Goal: Transaction & Acquisition: Purchase product/service

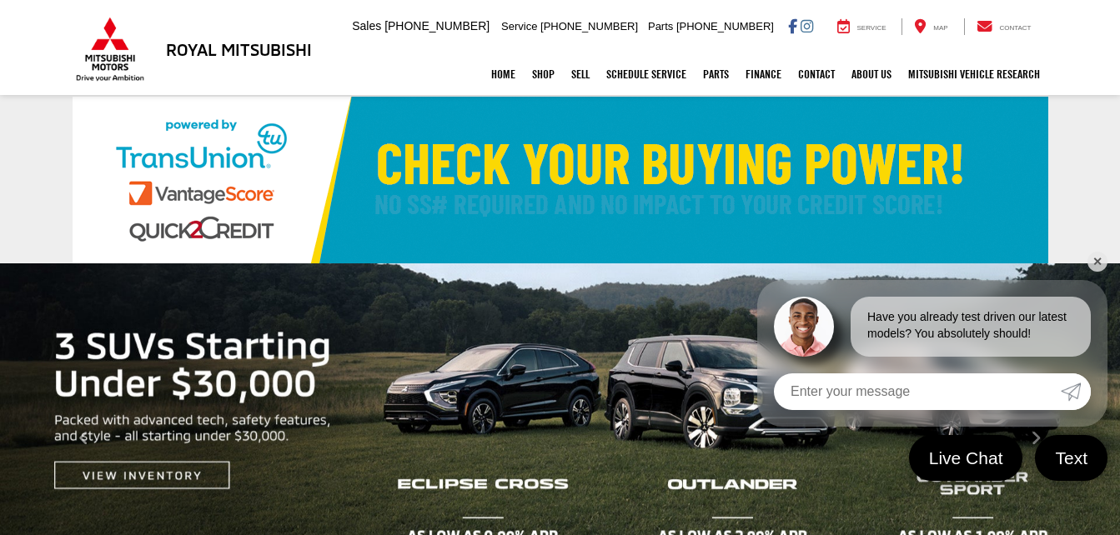
click at [1090, 259] on link "✕" at bounding box center [1097, 262] width 20 height 20
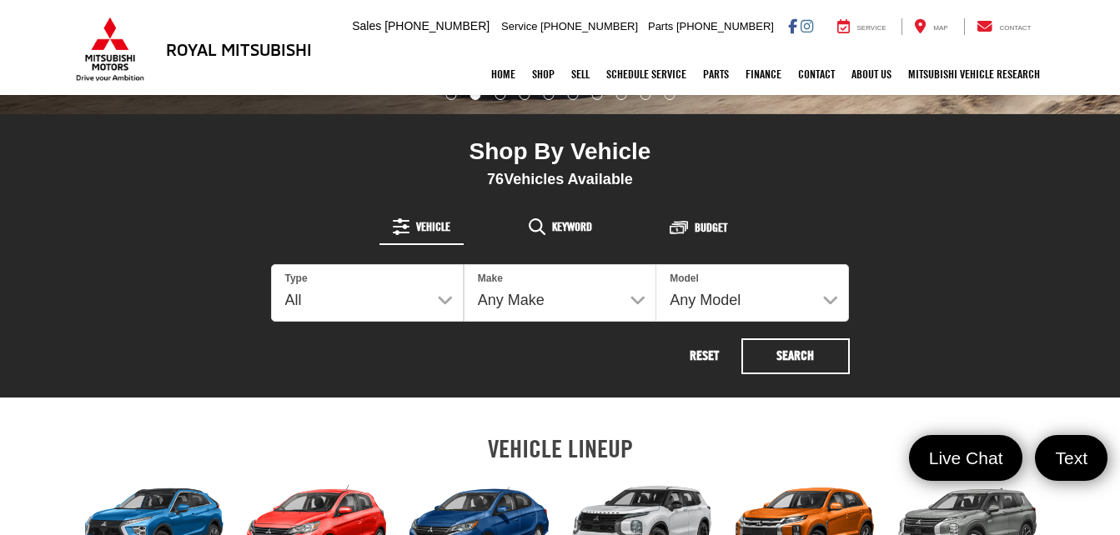
scroll to position [478, 0]
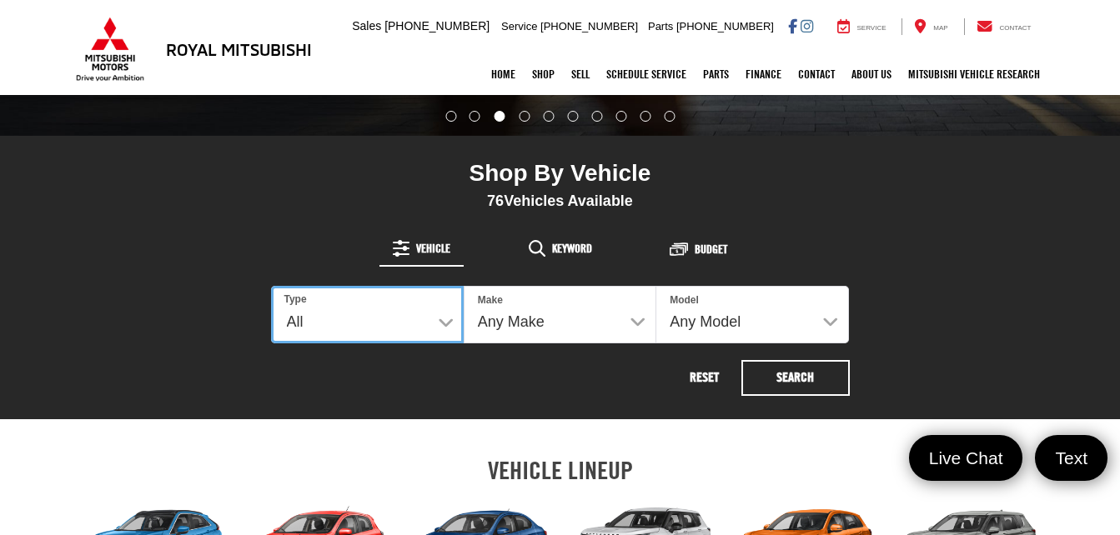
click at [437, 322] on select "All New Used" at bounding box center [367, 315] width 193 height 58
select select "Type:U"
click at [271, 286] on select "All New Used" at bounding box center [367, 315] width 193 height 58
select select
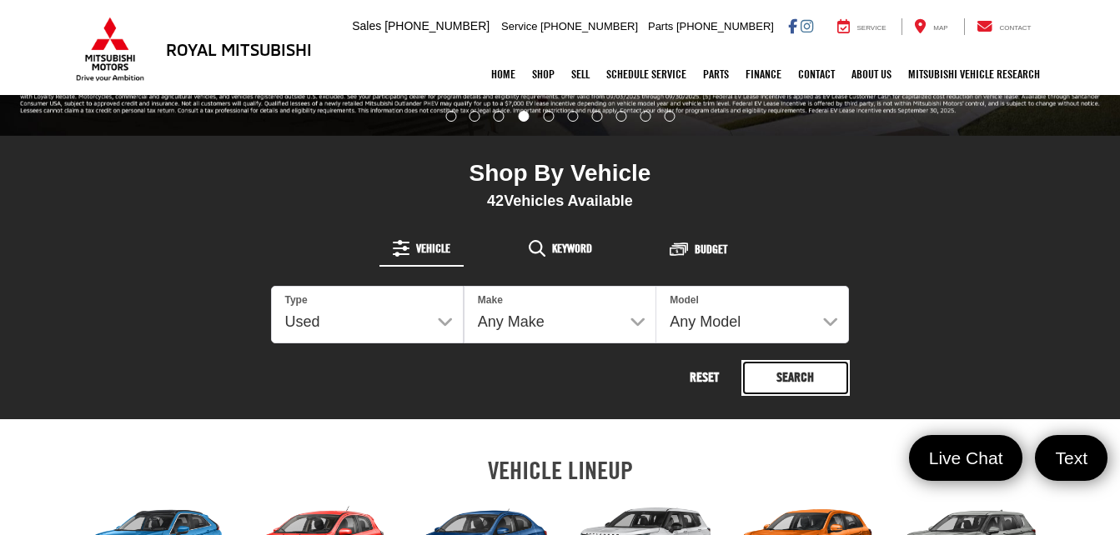
click at [773, 382] on button "Search" at bounding box center [795, 378] width 108 height 36
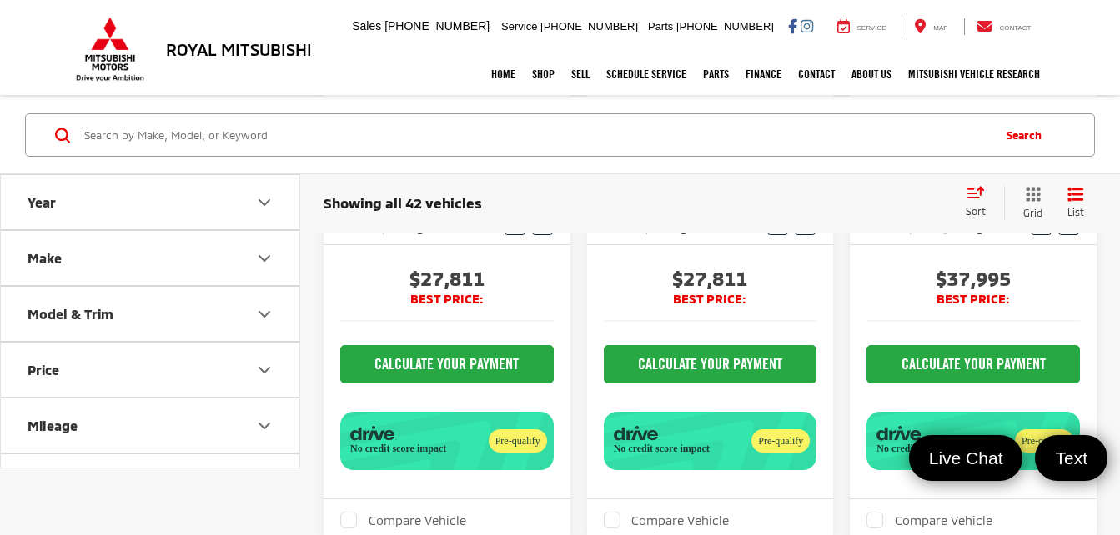
scroll to position [1244, 0]
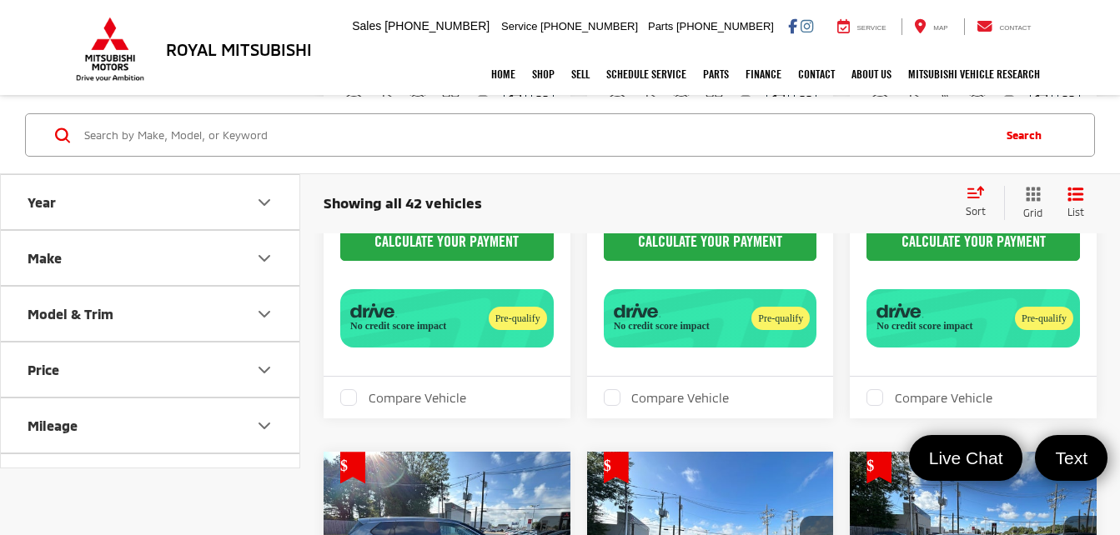
click at [978, 196] on icon "Select sort value" at bounding box center [975, 192] width 18 height 13
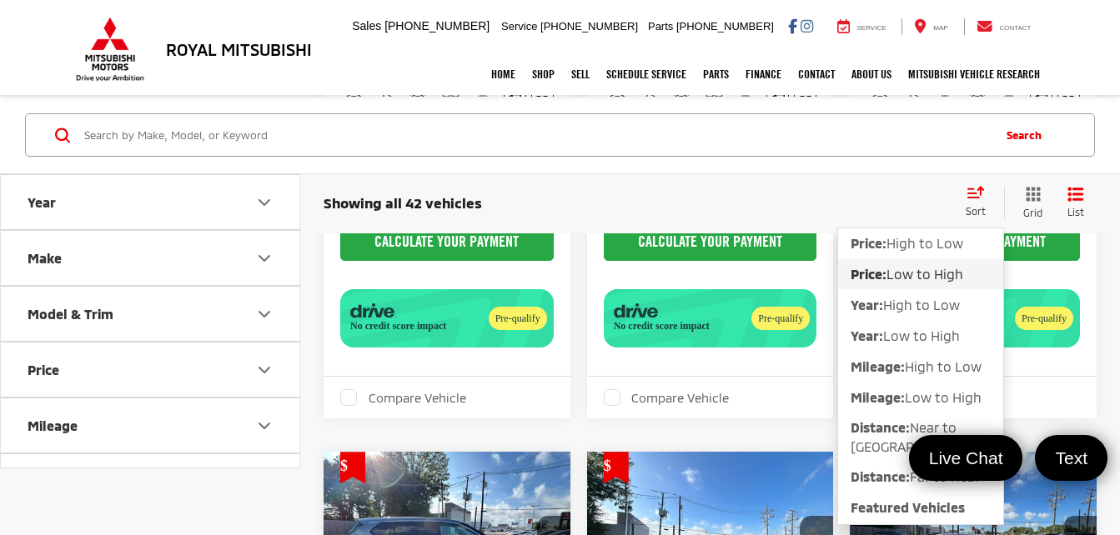
click at [934, 273] on span "Low to High" at bounding box center [924, 274] width 77 height 16
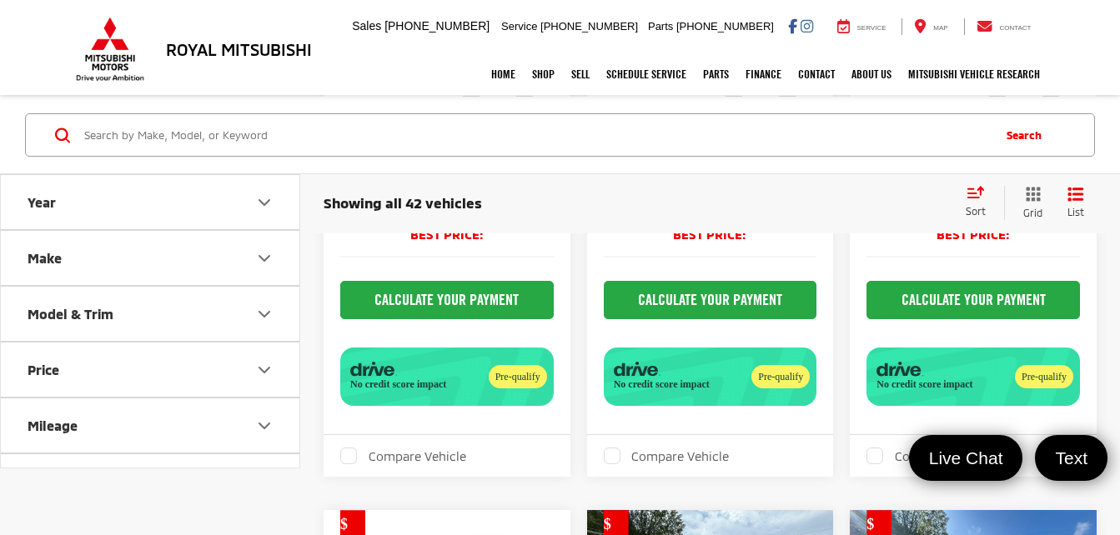
scroll to position [4110, 0]
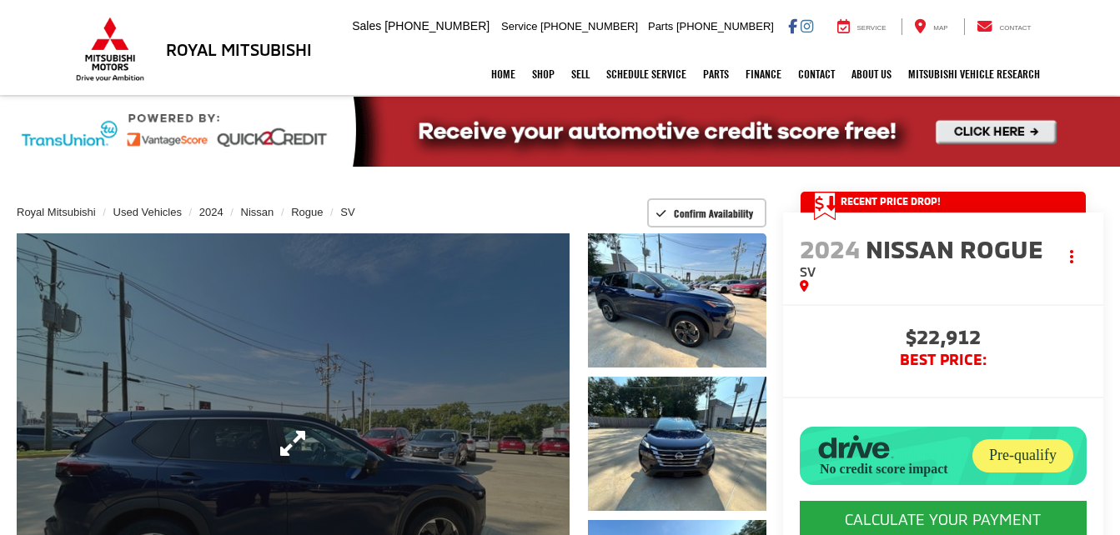
click at [282, 422] on link "Expand Photo 0" at bounding box center [293, 443] width 553 height 420
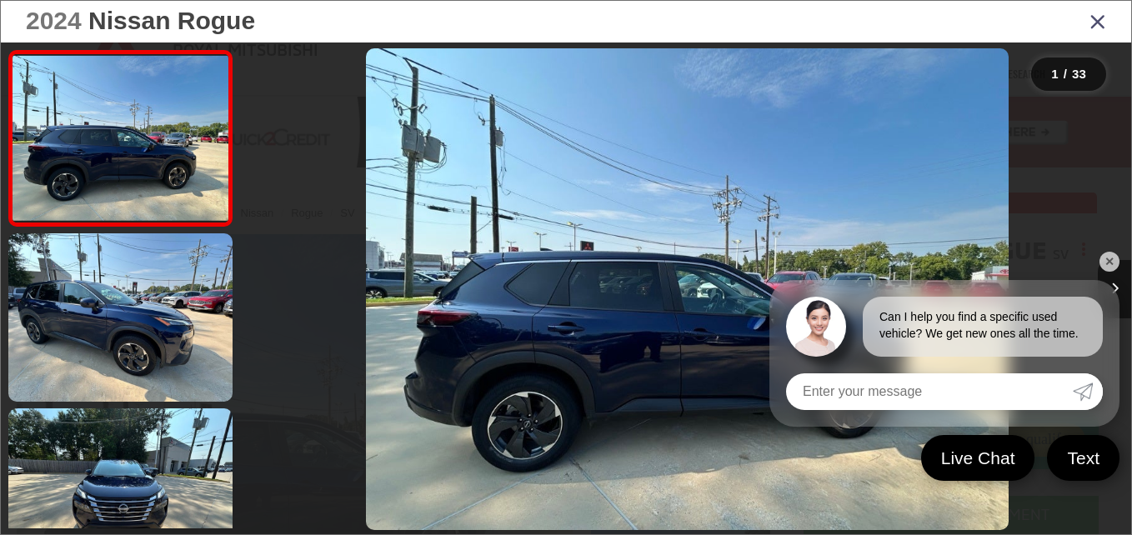
click at [1111, 261] on link "✕" at bounding box center [1110, 262] width 20 height 20
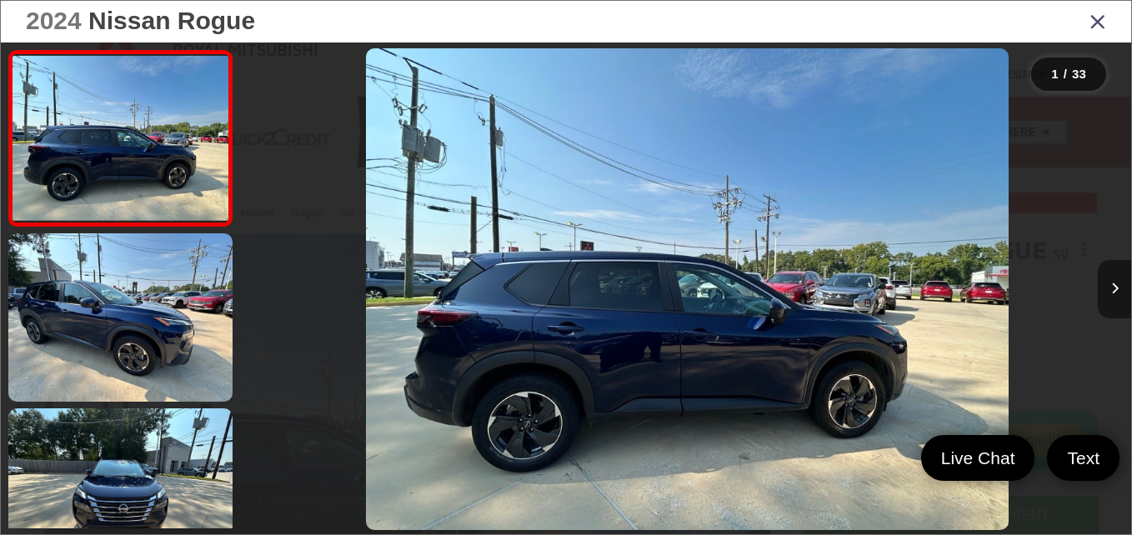
click at [1106, 283] on button "Next image" at bounding box center [1114, 289] width 33 height 58
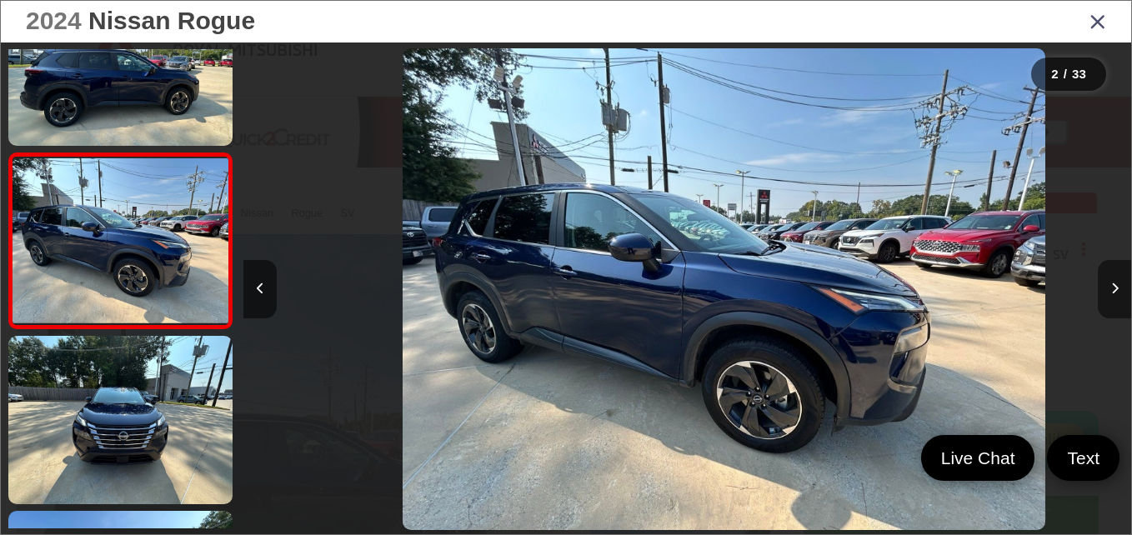
scroll to position [0, 888]
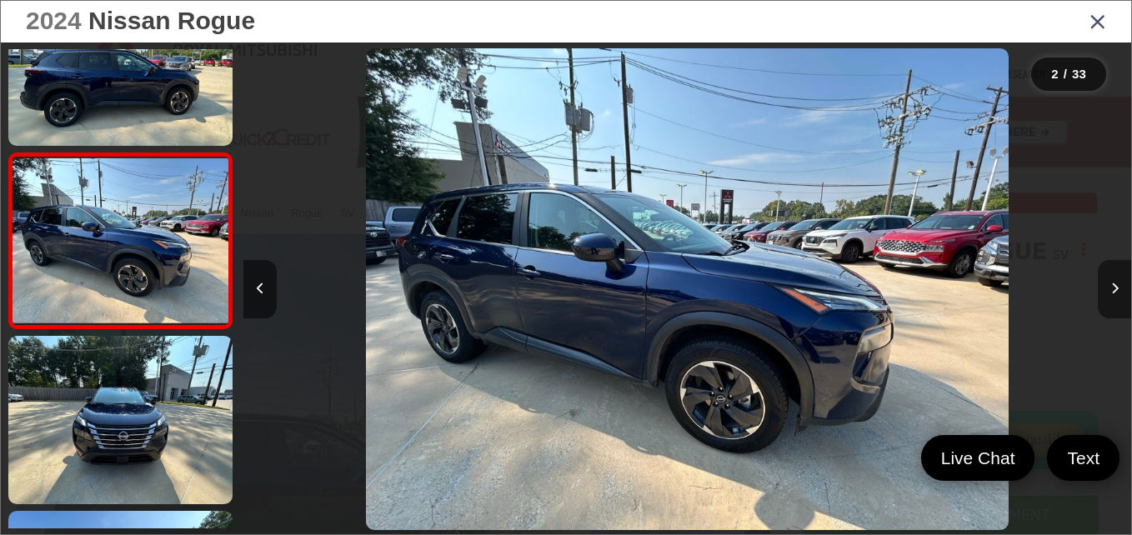
click at [1106, 283] on button "Next image" at bounding box center [1114, 289] width 33 height 58
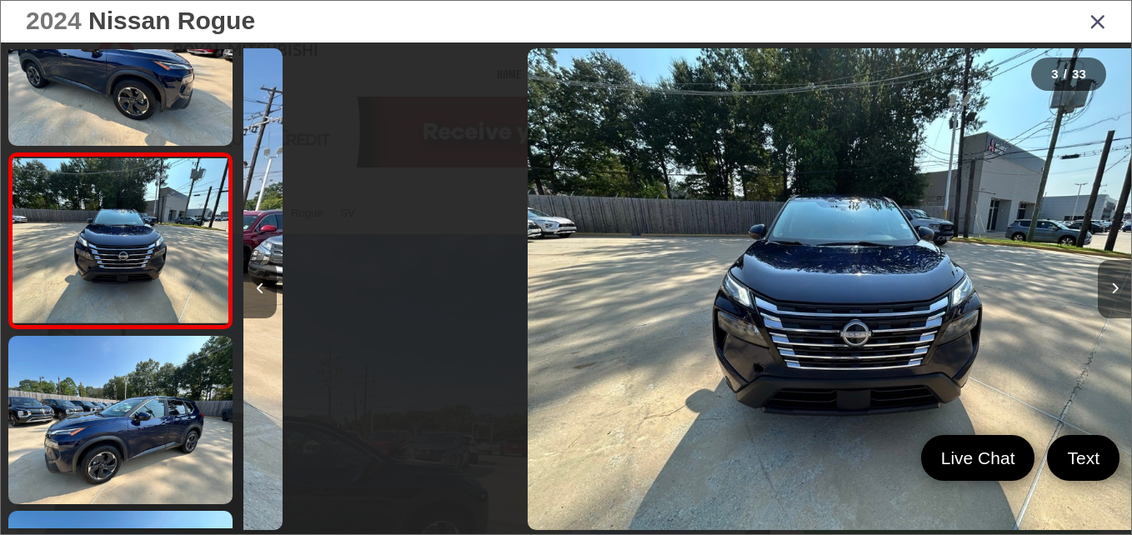
scroll to position [0, 1776]
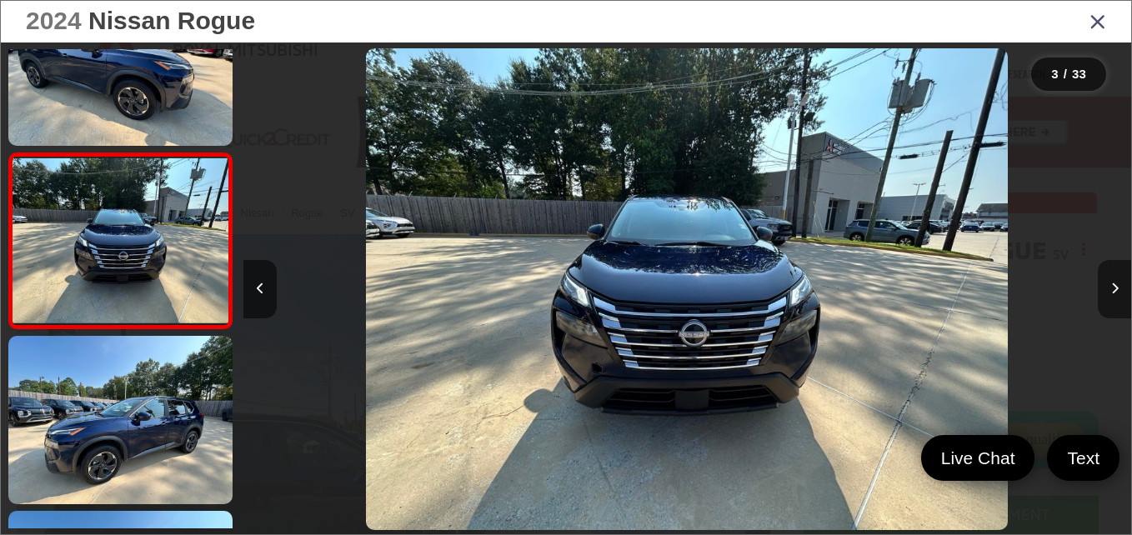
click at [1106, 283] on button "Next image" at bounding box center [1114, 289] width 33 height 58
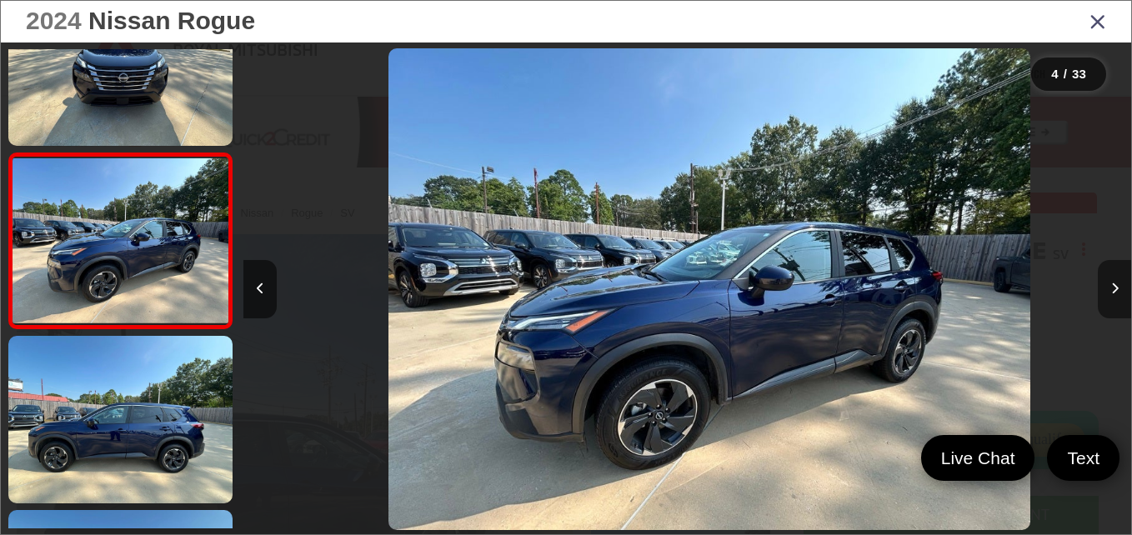
scroll to position [0, 2663]
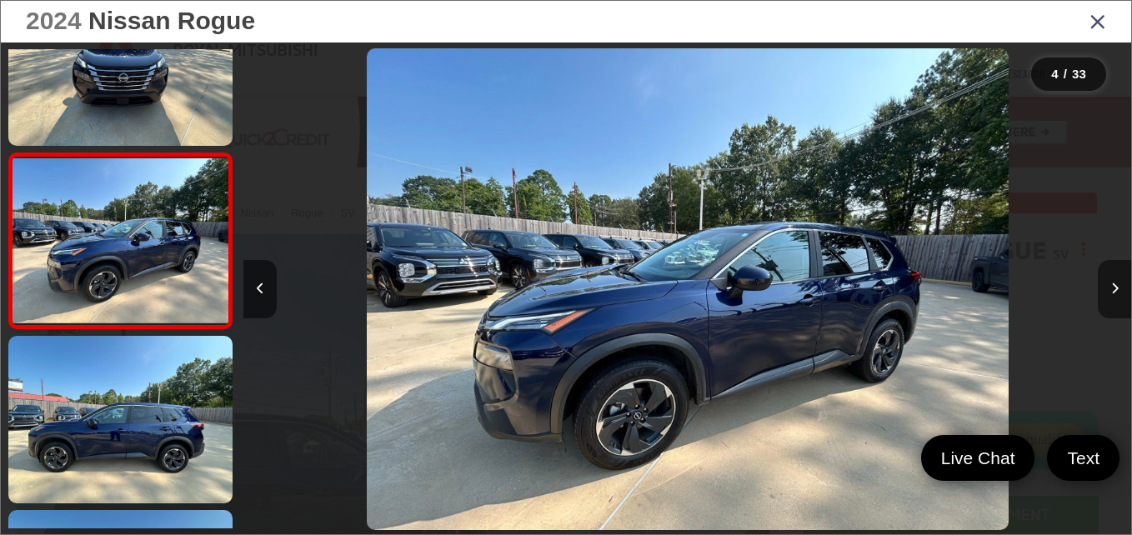
click at [1106, 283] on button "Next image" at bounding box center [1114, 289] width 33 height 58
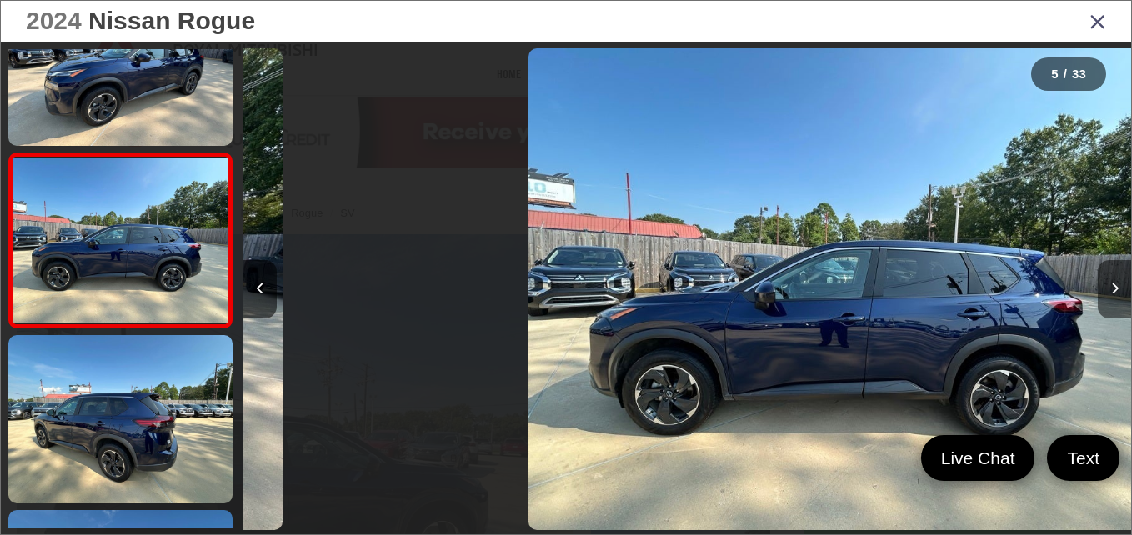
scroll to position [0, 3551]
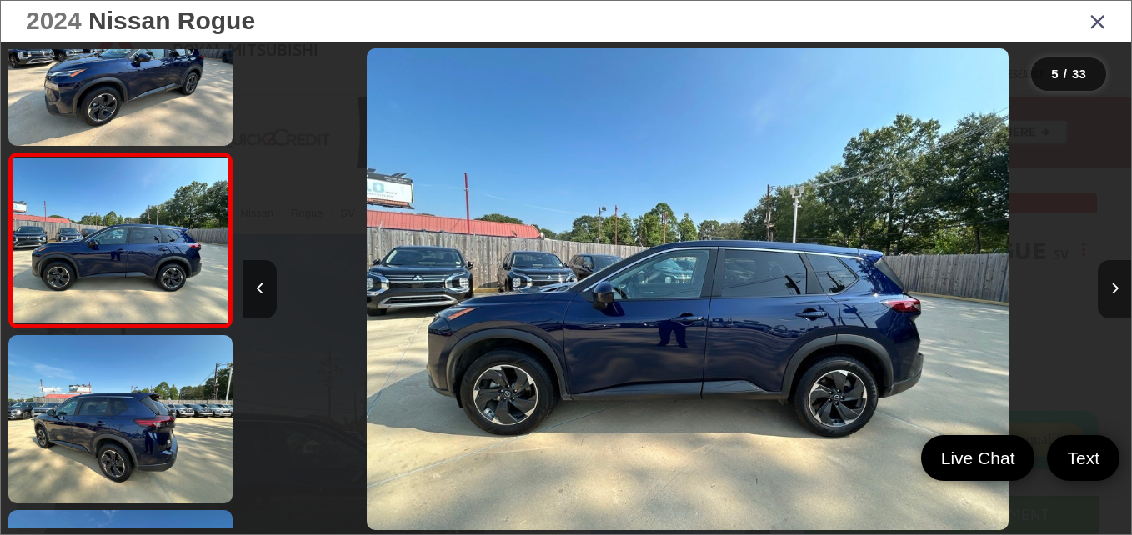
click at [1106, 283] on button "Next image" at bounding box center [1114, 289] width 33 height 58
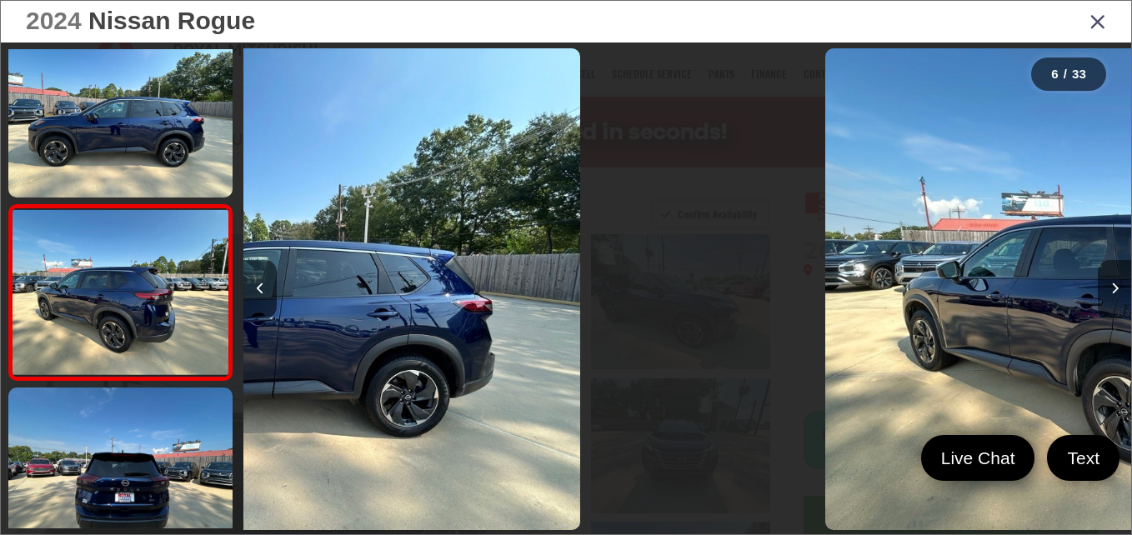
scroll to position [0, 4439]
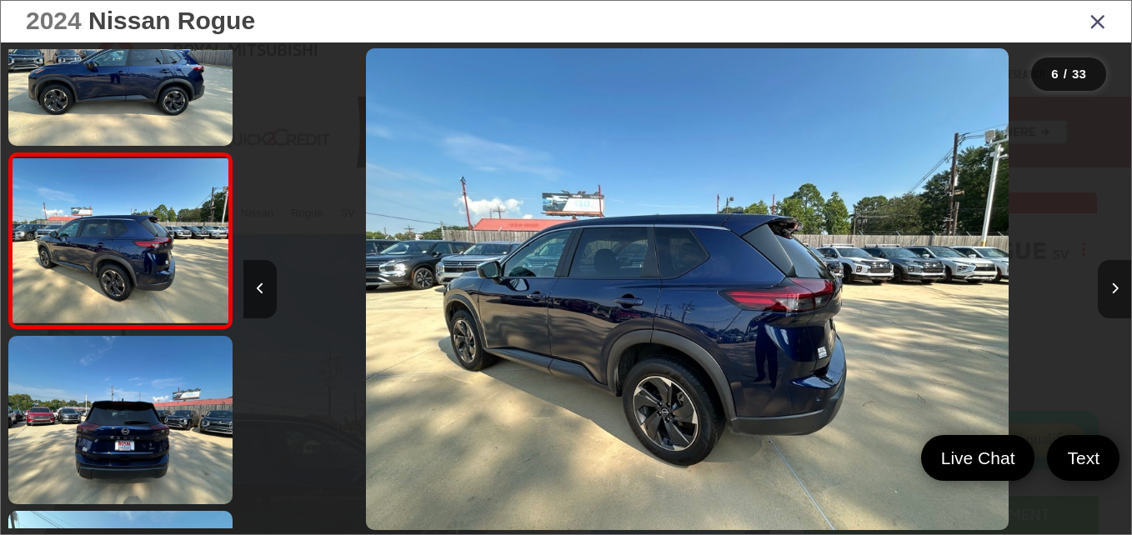
click at [1106, 283] on button "Next image" at bounding box center [1114, 289] width 33 height 58
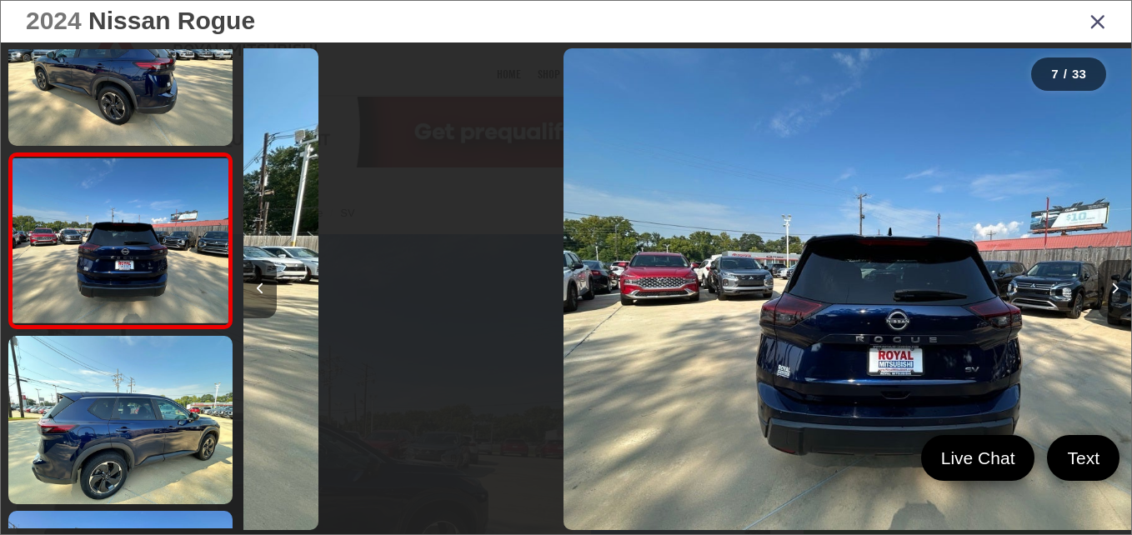
scroll to position [0, 5327]
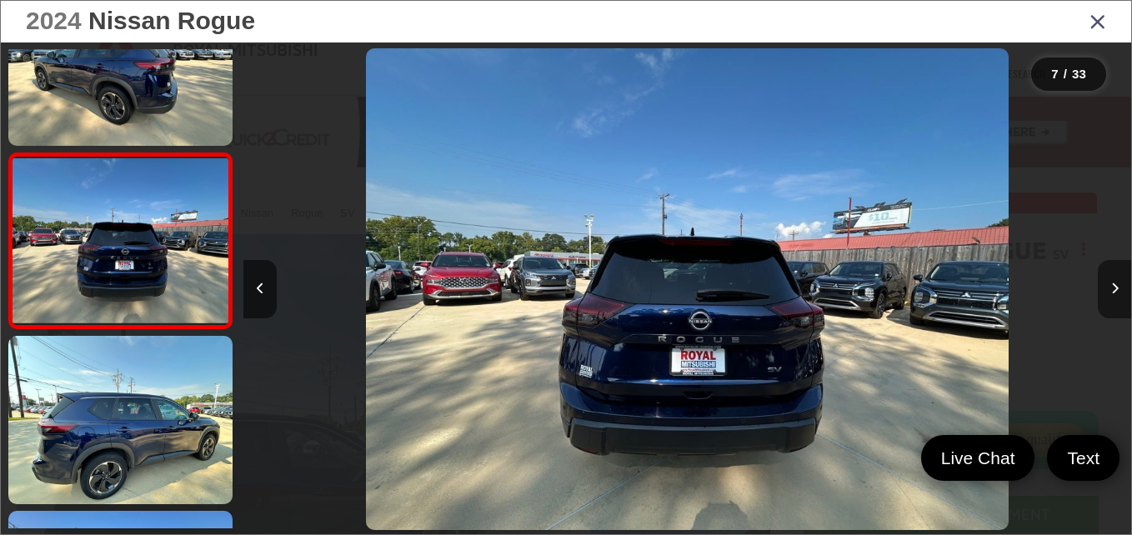
click at [1106, 283] on button "Next image" at bounding box center [1114, 289] width 33 height 58
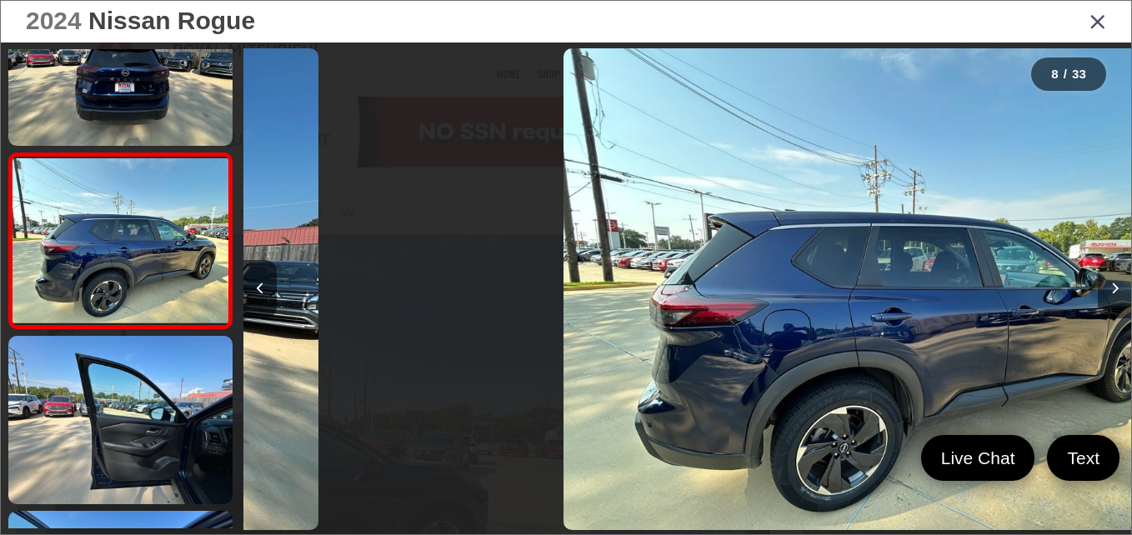
scroll to position [0, 6215]
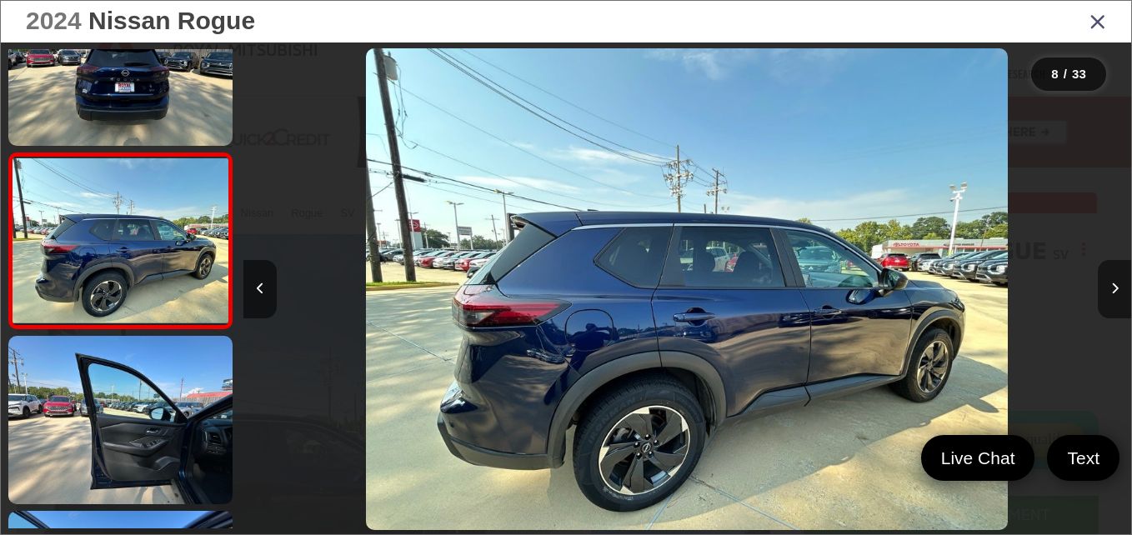
click at [1106, 283] on button "Next image" at bounding box center [1114, 289] width 33 height 58
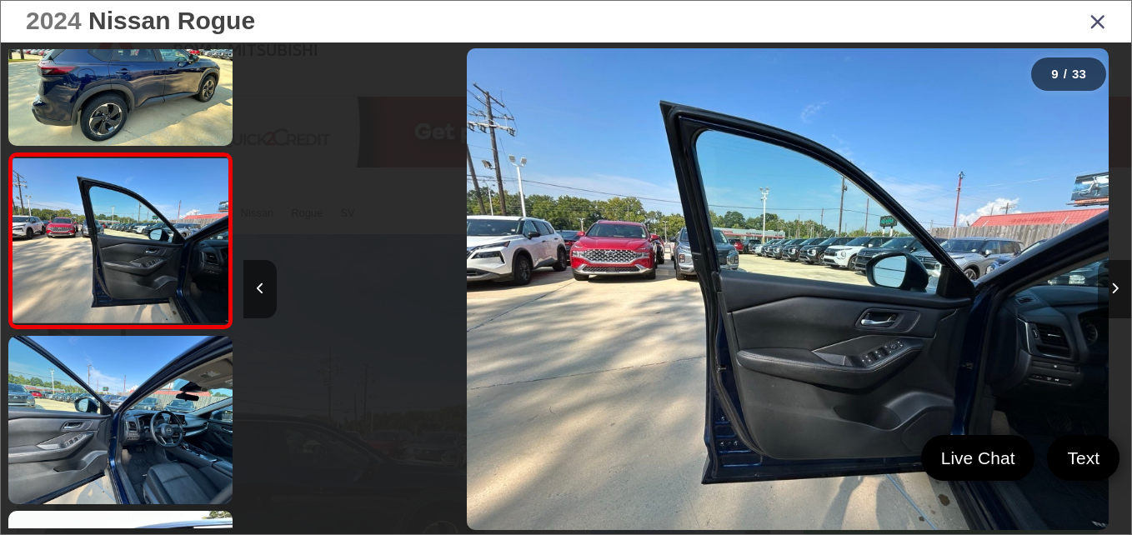
scroll to position [0, 7102]
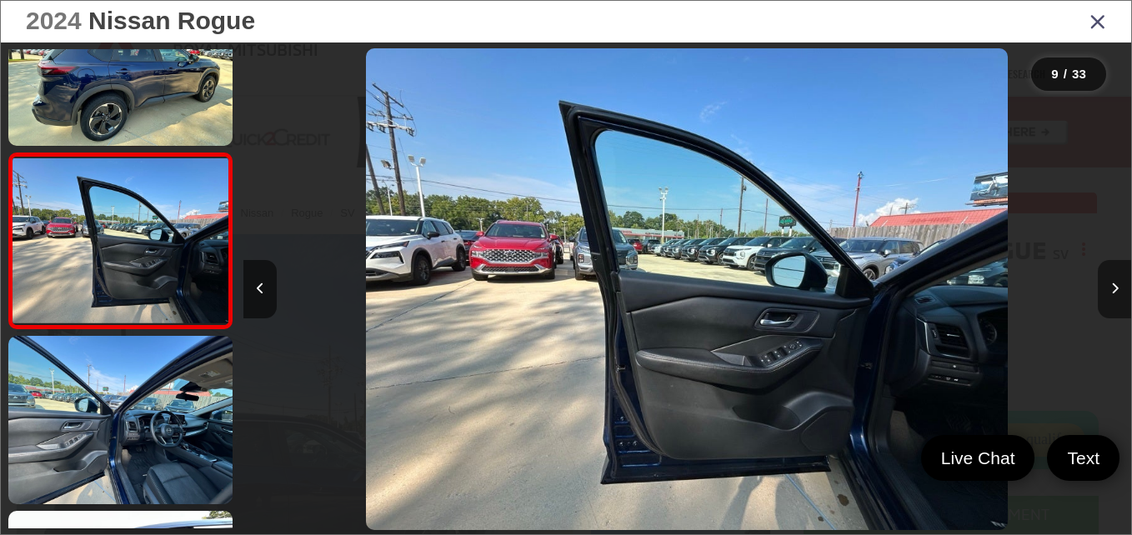
click at [1106, 283] on button "Next image" at bounding box center [1114, 289] width 33 height 58
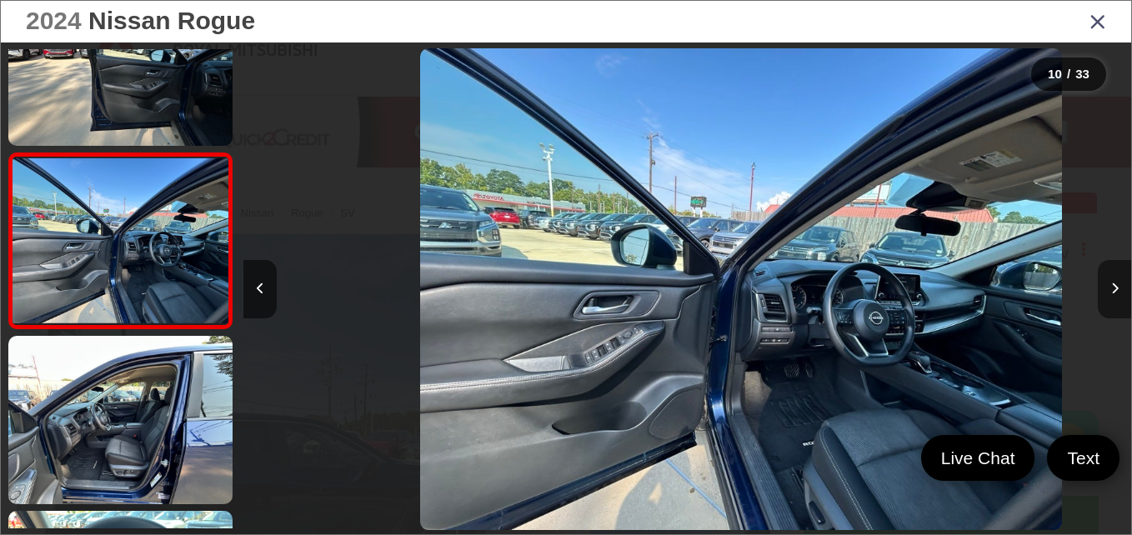
scroll to position [0, 0]
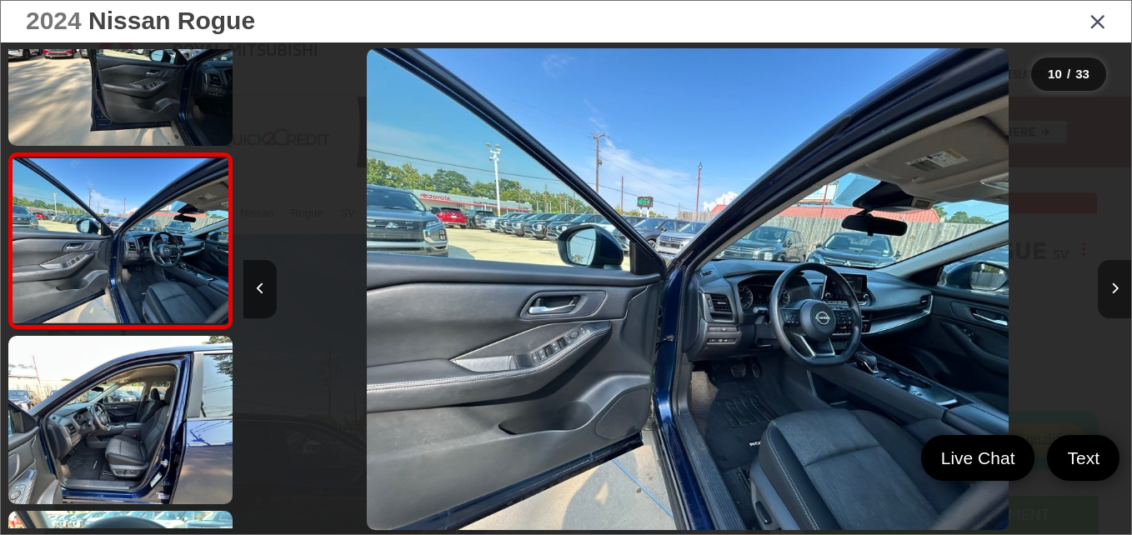
click at [1106, 283] on button "Next image" at bounding box center [1114, 289] width 33 height 58
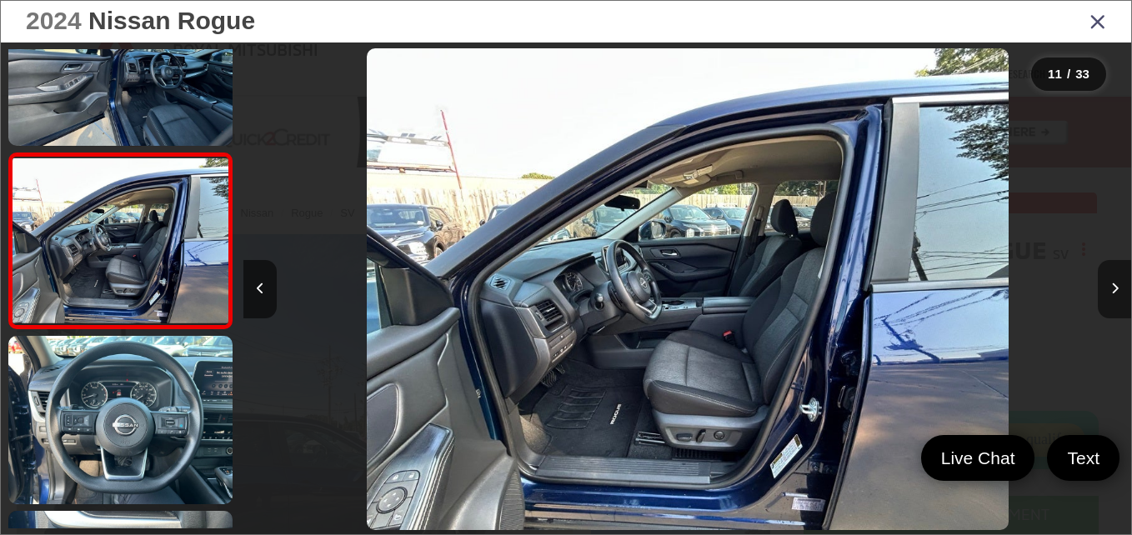
click at [1106, 283] on button "Next image" at bounding box center [1114, 289] width 33 height 58
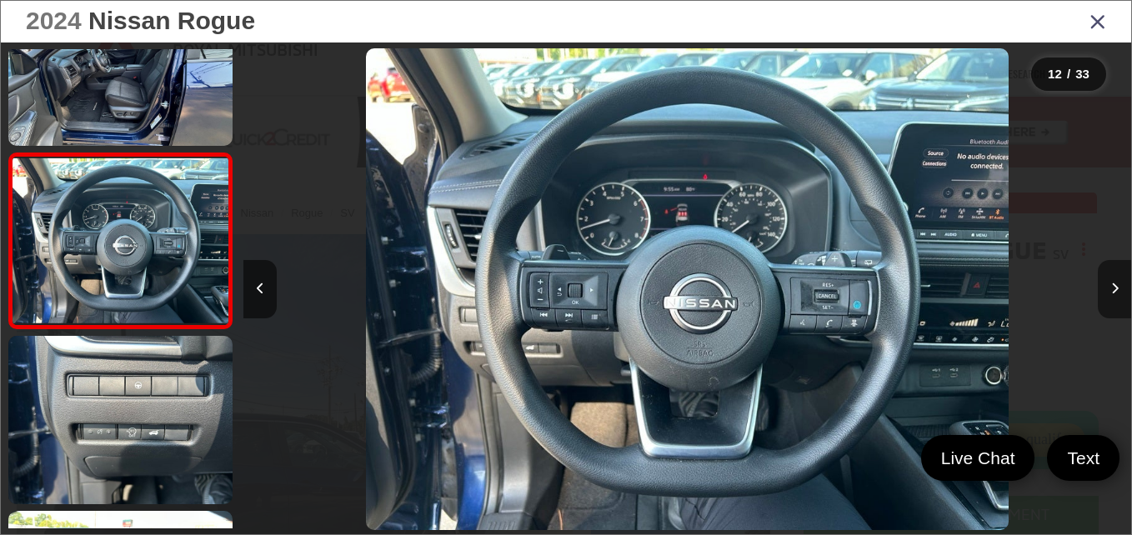
click at [1106, 283] on button "Next image" at bounding box center [1114, 289] width 33 height 58
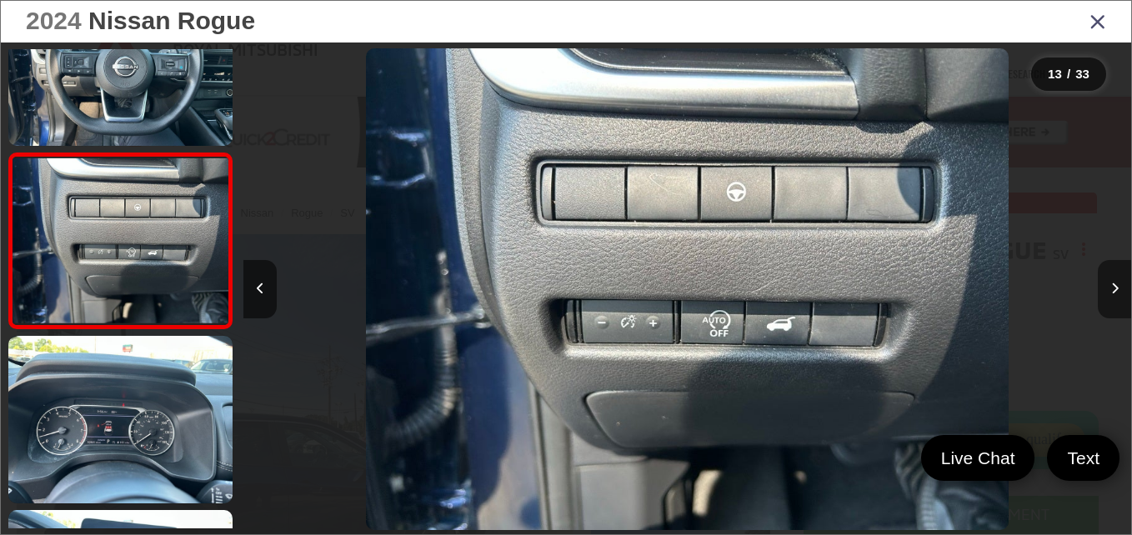
click at [1106, 283] on button "Next image" at bounding box center [1114, 289] width 33 height 58
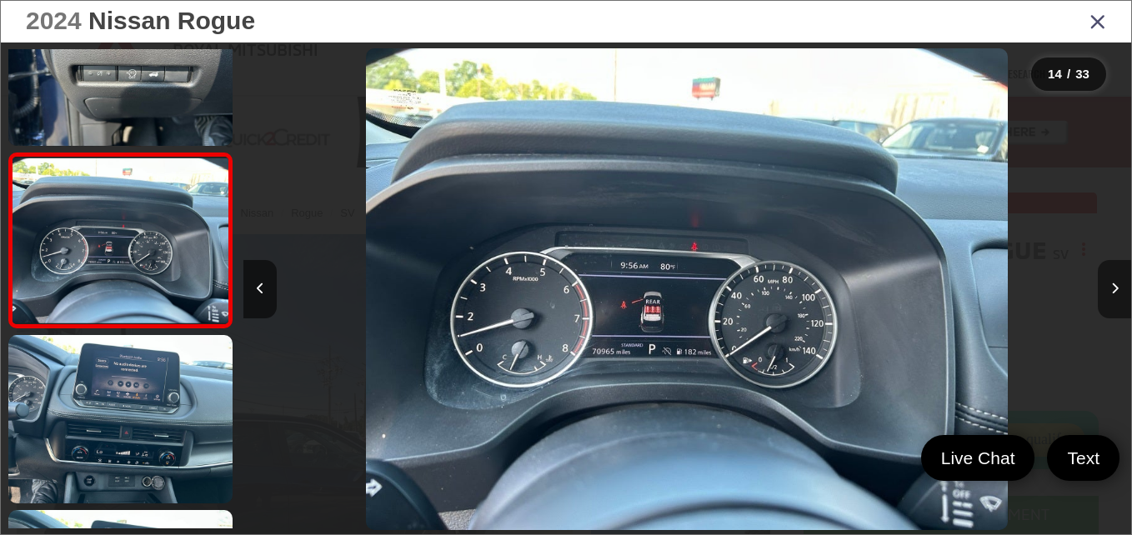
click at [1106, 283] on button "Next image" at bounding box center [1114, 289] width 33 height 58
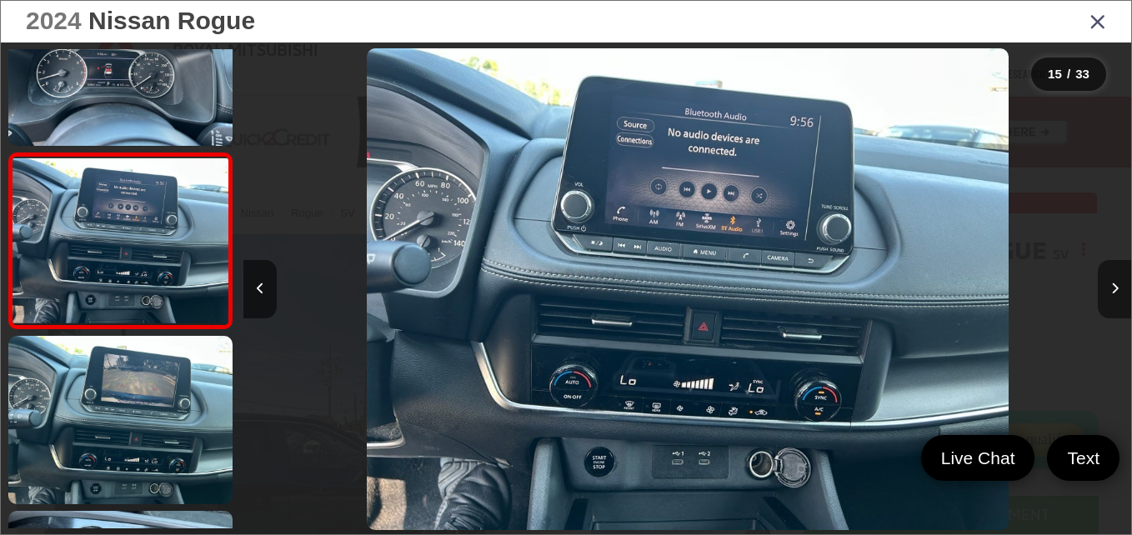
click at [1106, 283] on button "Next image" at bounding box center [1114, 289] width 33 height 58
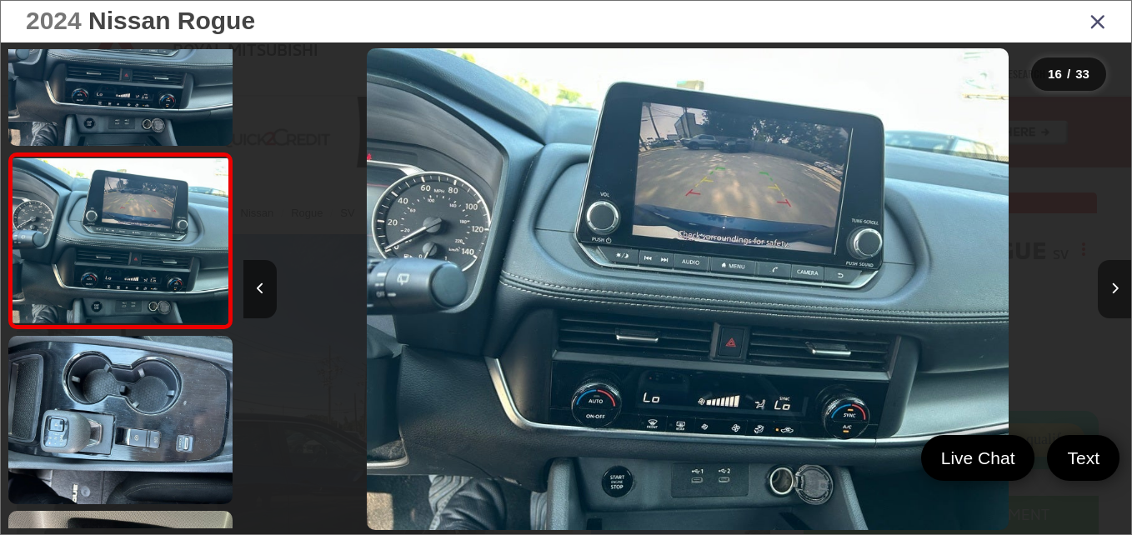
click at [1106, 283] on button "Next image" at bounding box center [1114, 289] width 33 height 58
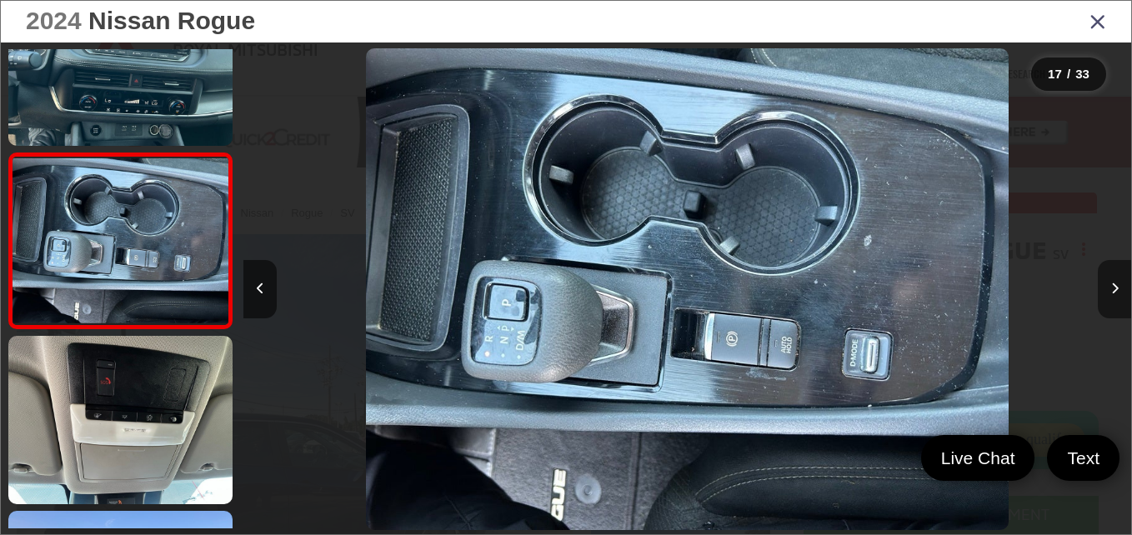
click at [1106, 283] on button "Next image" at bounding box center [1114, 289] width 33 height 58
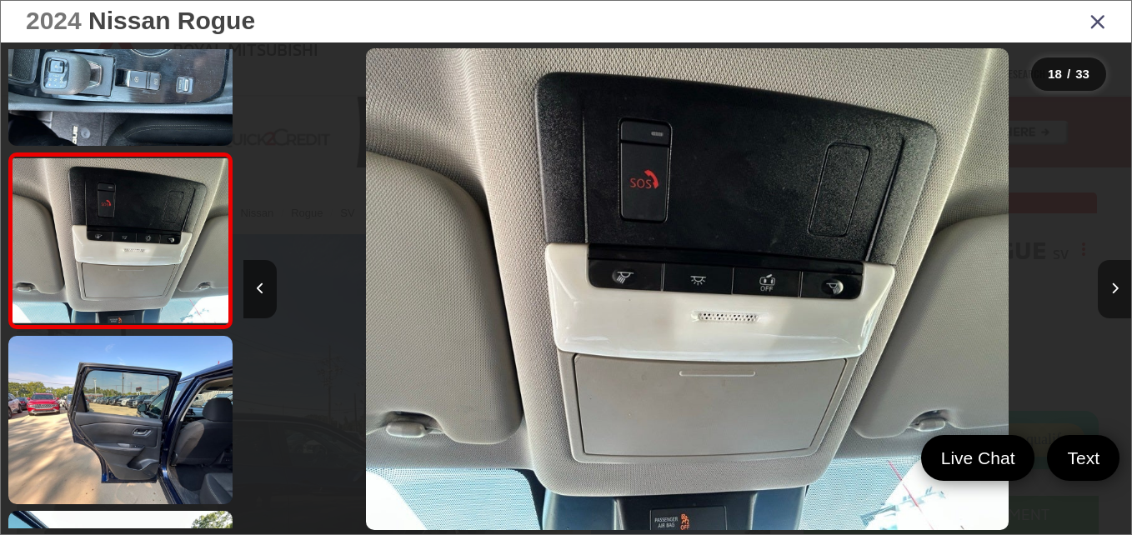
click at [1106, 283] on button "Next image" at bounding box center [1114, 289] width 33 height 58
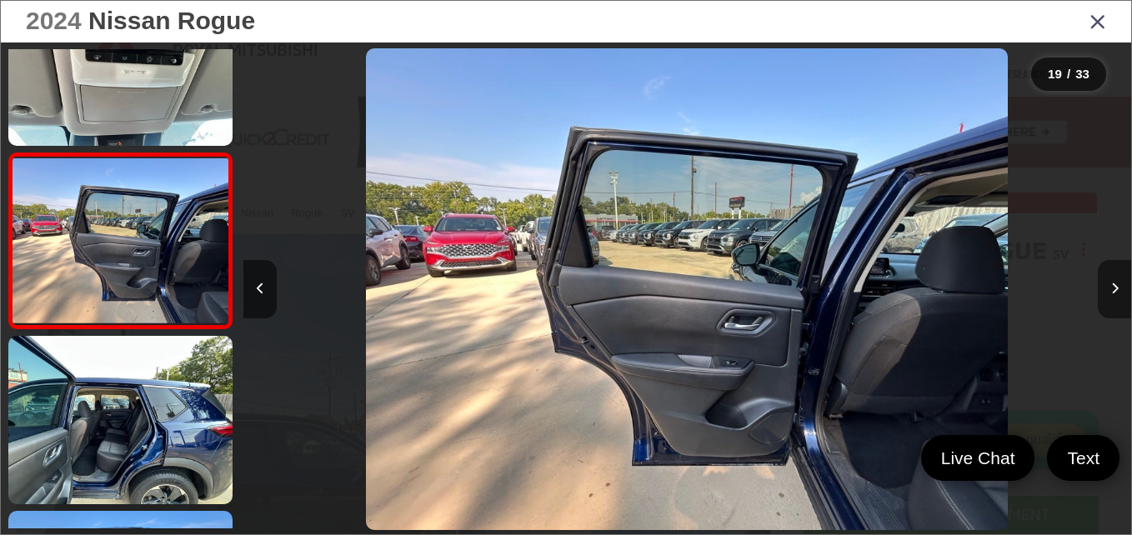
click at [1106, 283] on button "Next image" at bounding box center [1114, 289] width 33 height 58
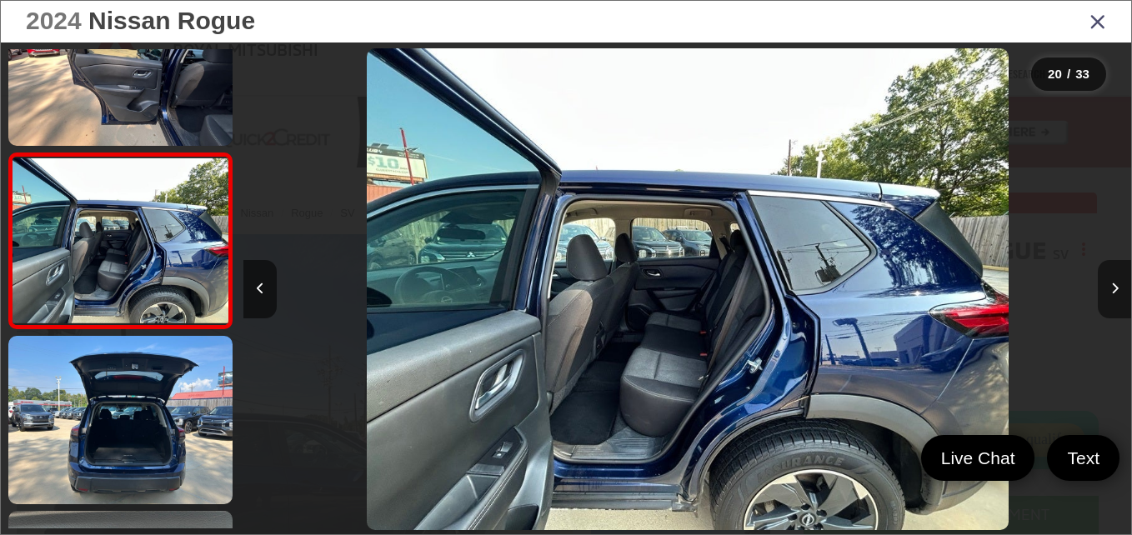
click at [1106, 283] on button "Next image" at bounding box center [1114, 289] width 33 height 58
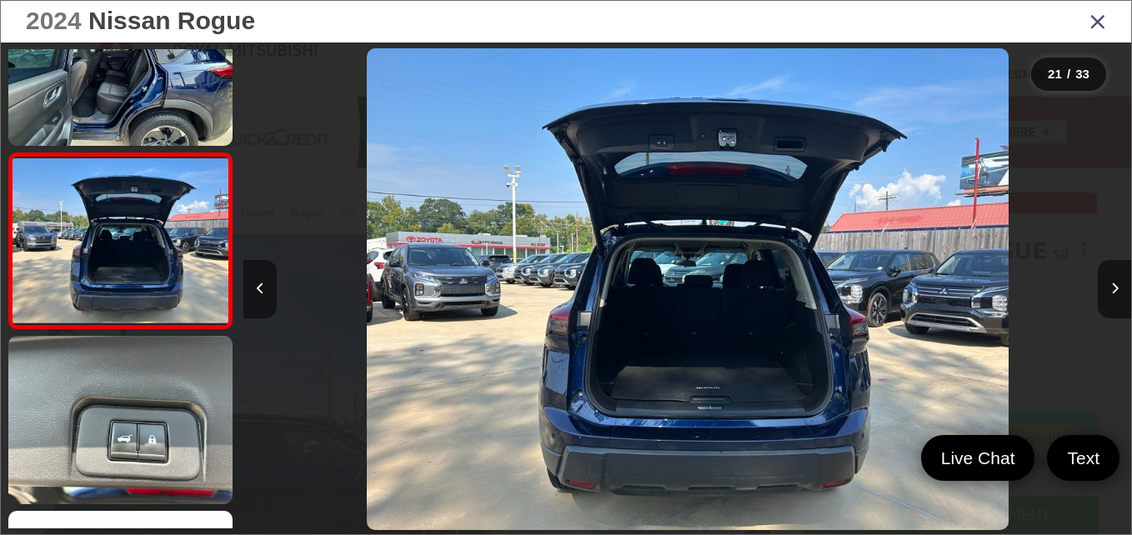
click at [257, 294] on icon "Previous image" at bounding box center [261, 289] width 8 height 12
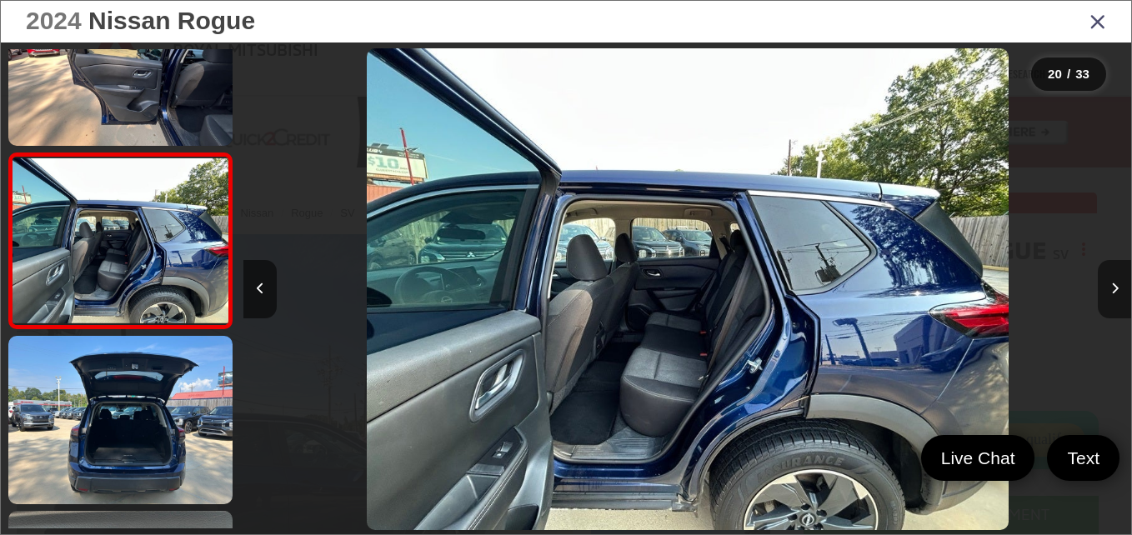
click at [1119, 282] on button "Next image" at bounding box center [1114, 289] width 33 height 58
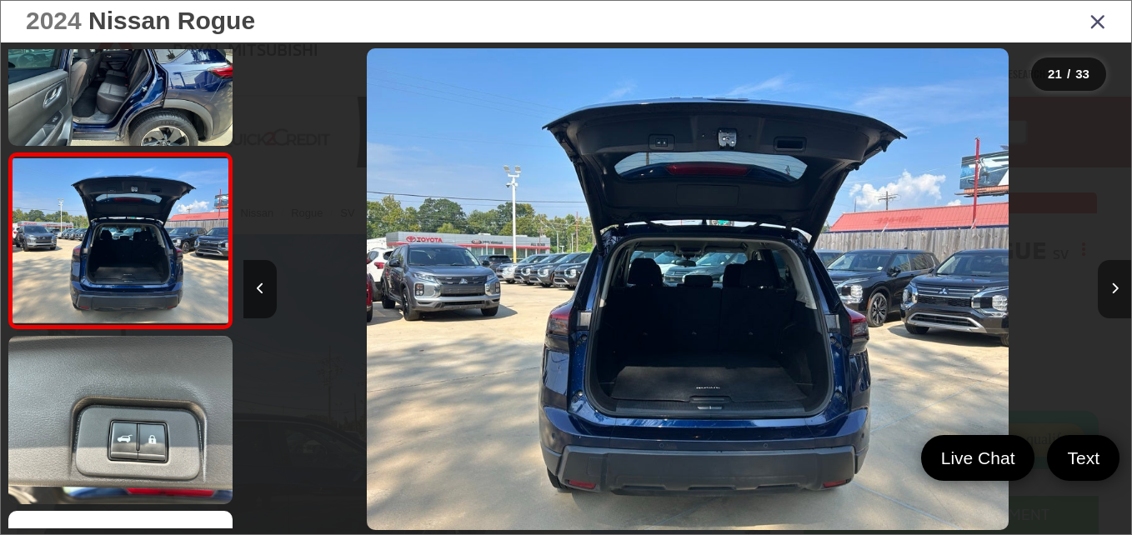
click at [1119, 282] on button "Next image" at bounding box center [1114, 289] width 33 height 58
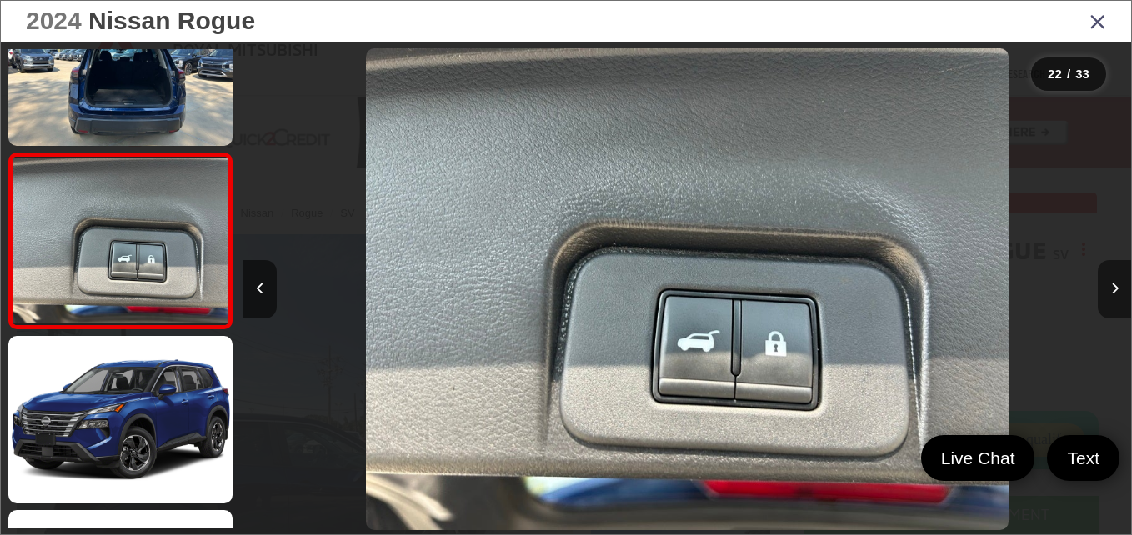
click at [1119, 282] on button "Next image" at bounding box center [1114, 289] width 33 height 58
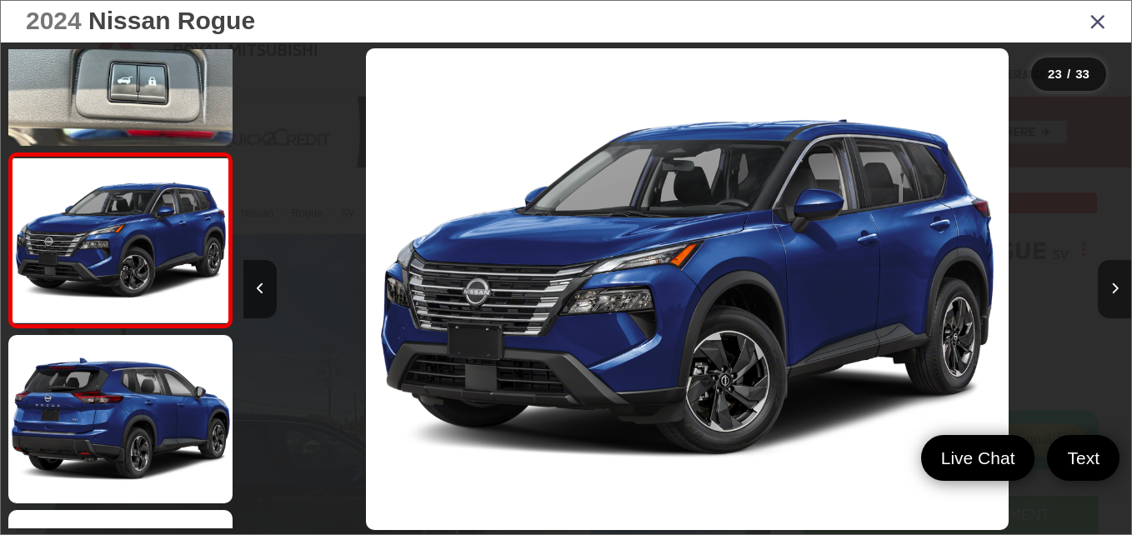
click at [1119, 282] on button "Next image" at bounding box center [1114, 289] width 33 height 58
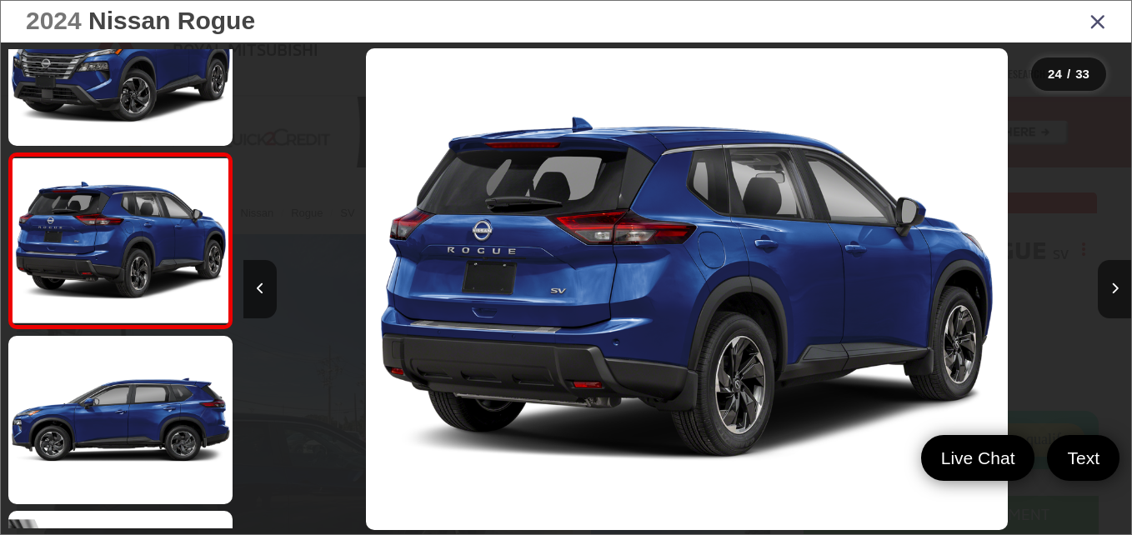
click at [1100, 17] on icon "Close gallery" at bounding box center [1098, 21] width 17 height 22
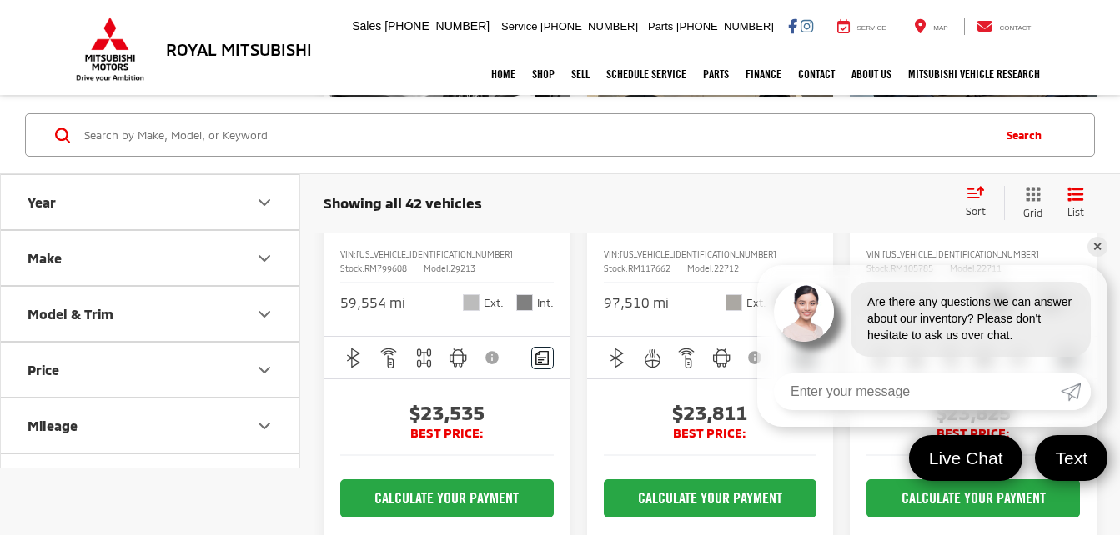
scroll to position [4672, 0]
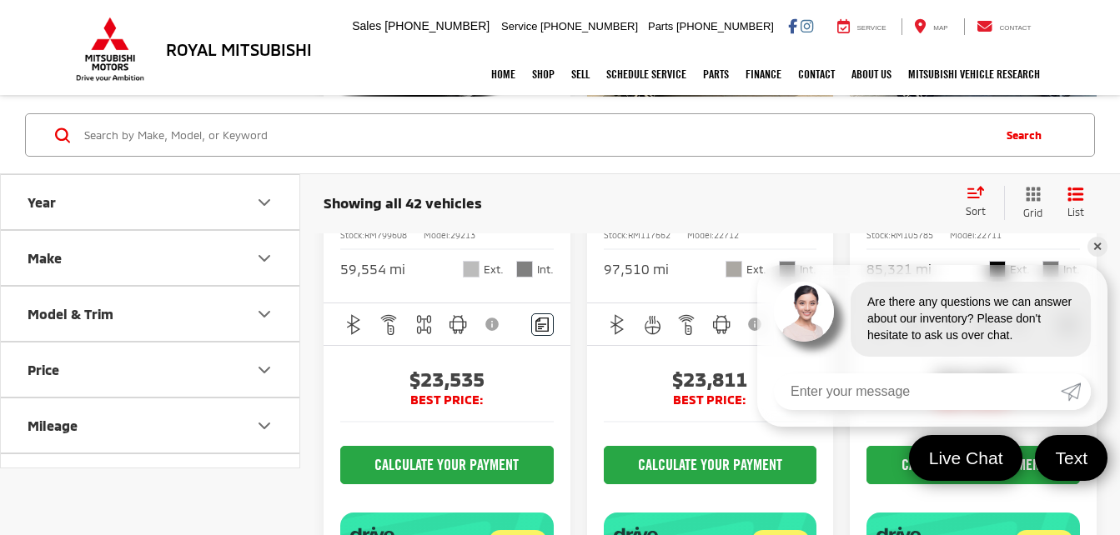
click at [1098, 243] on link "✕" at bounding box center [1097, 247] width 20 height 20
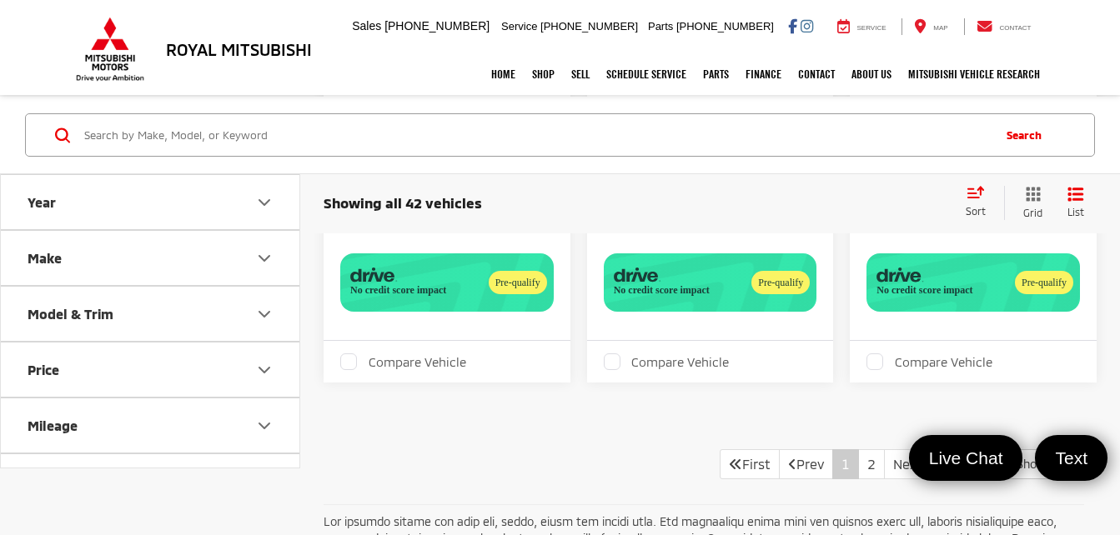
scroll to position [5628, 0]
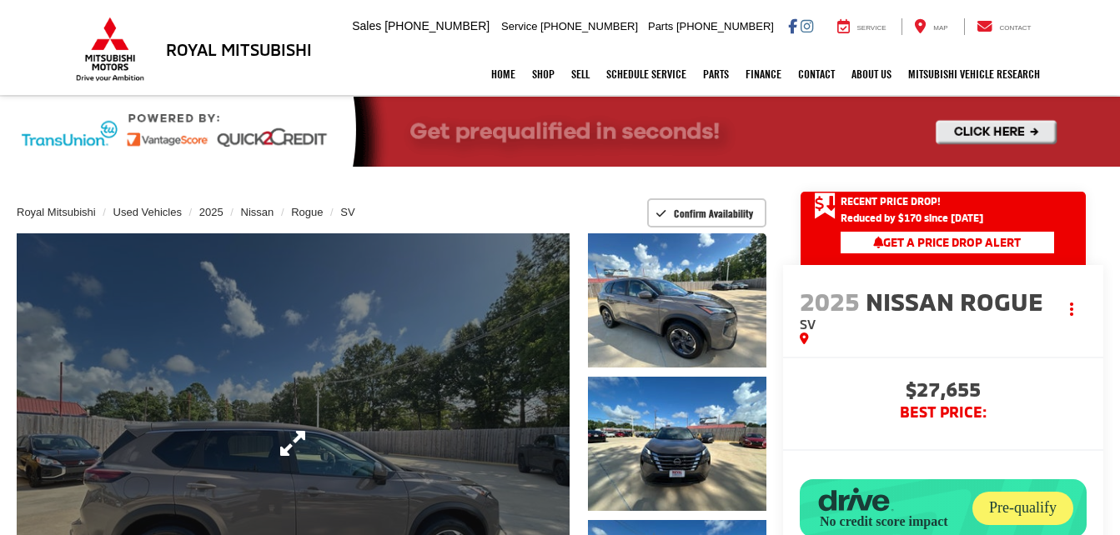
click at [273, 433] on link "Expand Photo 0" at bounding box center [293, 443] width 553 height 420
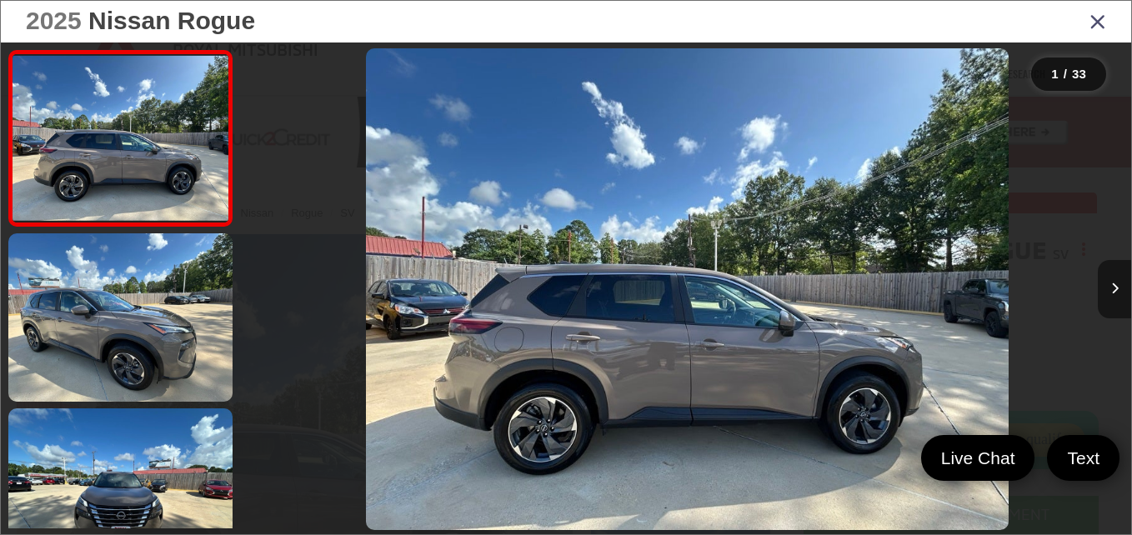
click at [1119, 290] on button "Next image" at bounding box center [1114, 289] width 33 height 58
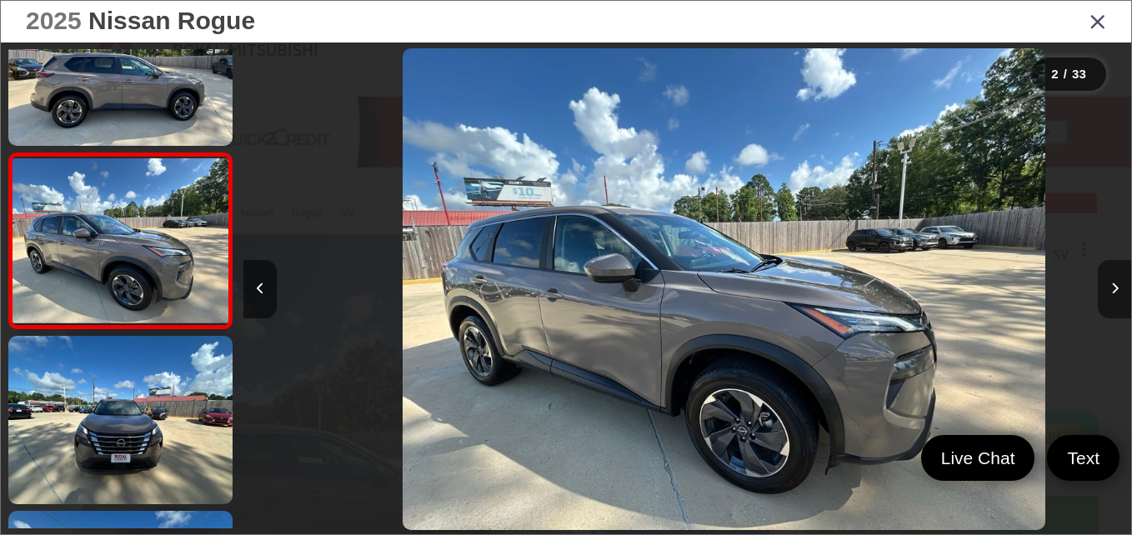
scroll to position [0, 888]
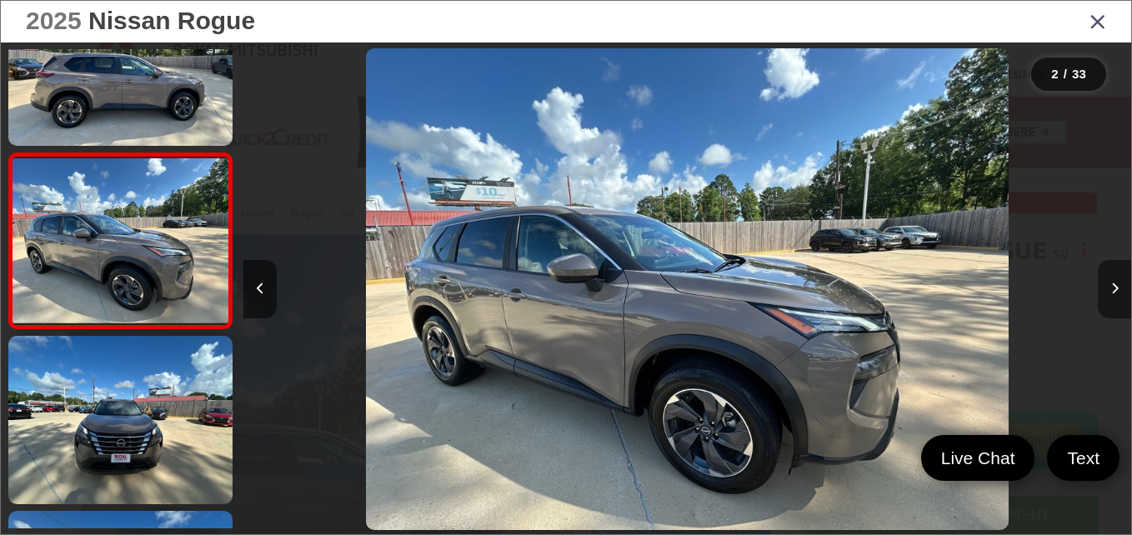
click at [1119, 290] on button "Next image" at bounding box center [1114, 289] width 33 height 58
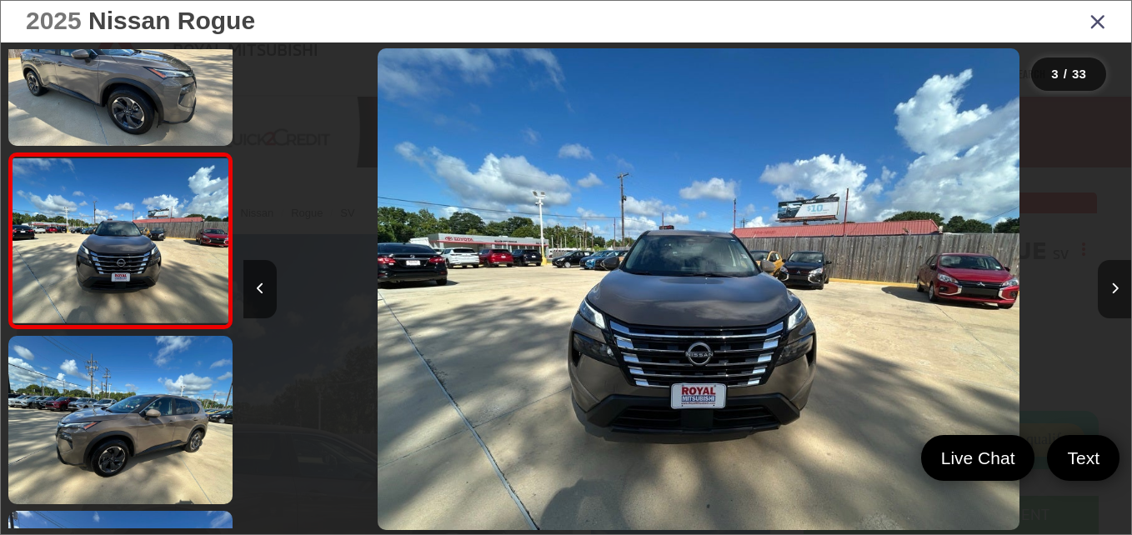
scroll to position [0, 1776]
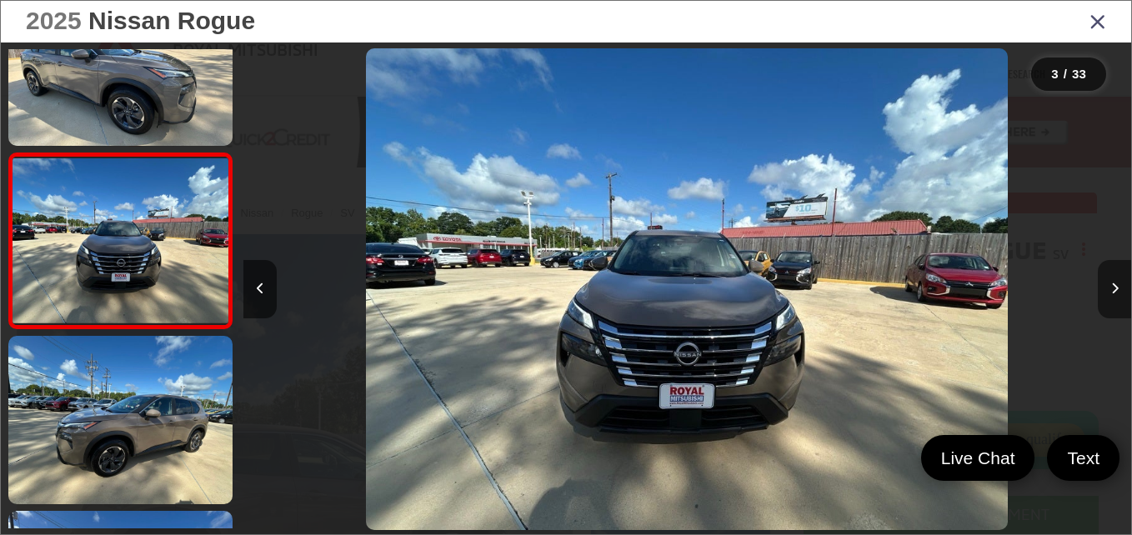
click at [1119, 290] on button "Next image" at bounding box center [1114, 289] width 33 height 58
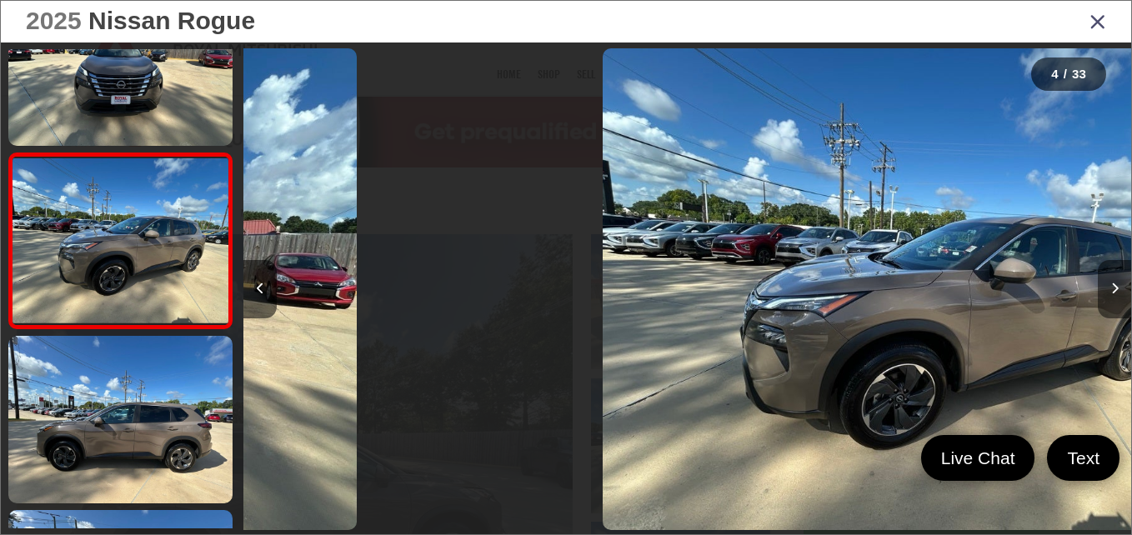
scroll to position [0, 2663]
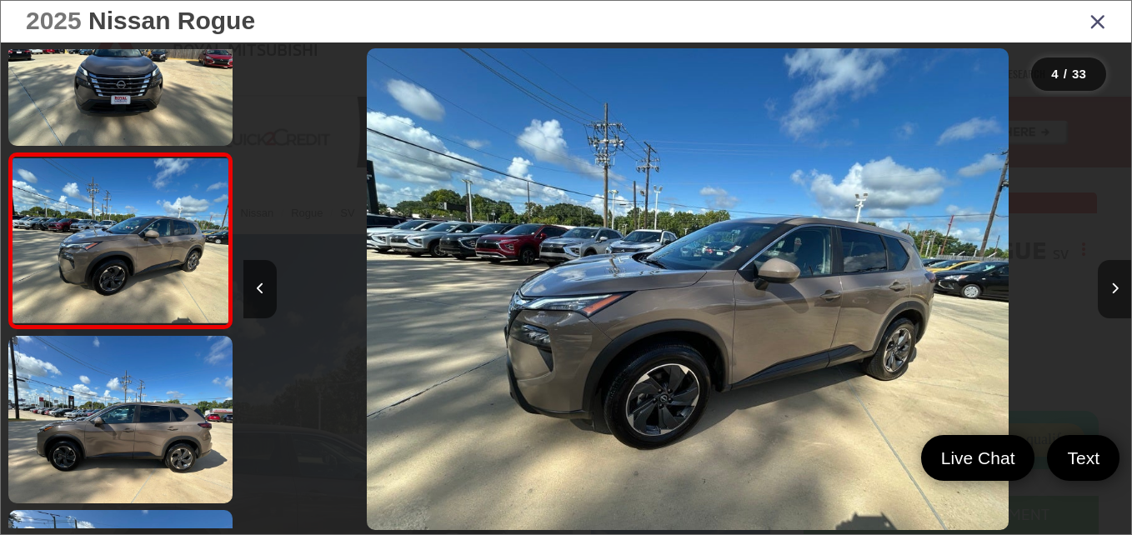
click at [1119, 290] on button "Next image" at bounding box center [1114, 289] width 33 height 58
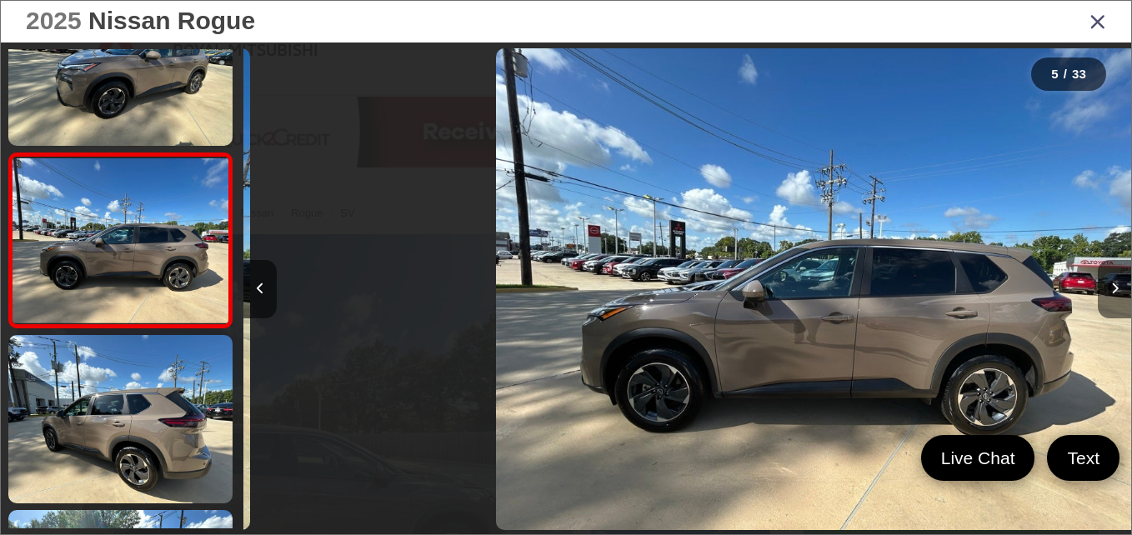
scroll to position [0, 3551]
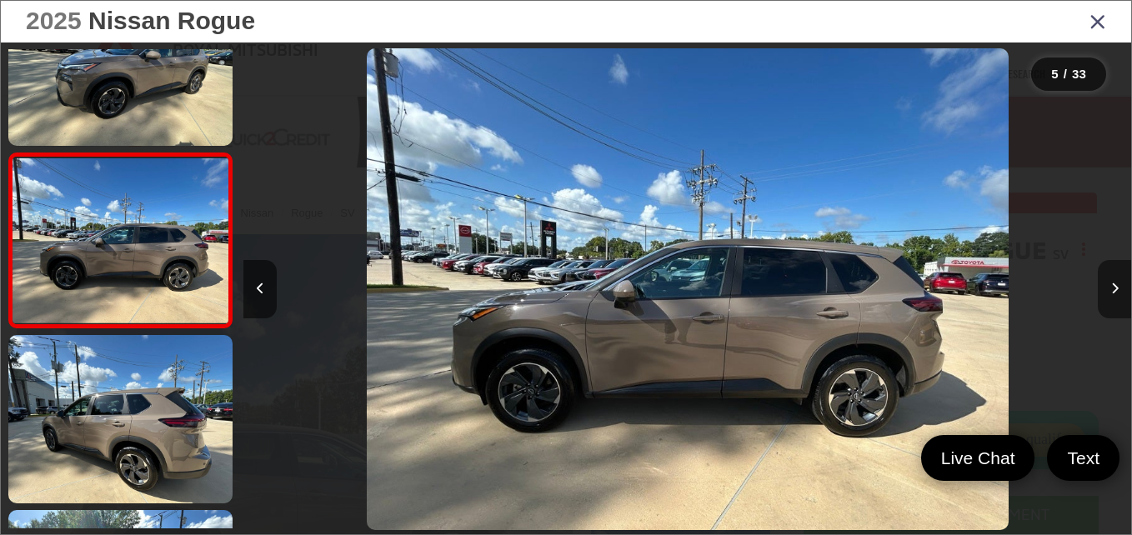
click at [1119, 290] on button "Next image" at bounding box center [1114, 289] width 33 height 58
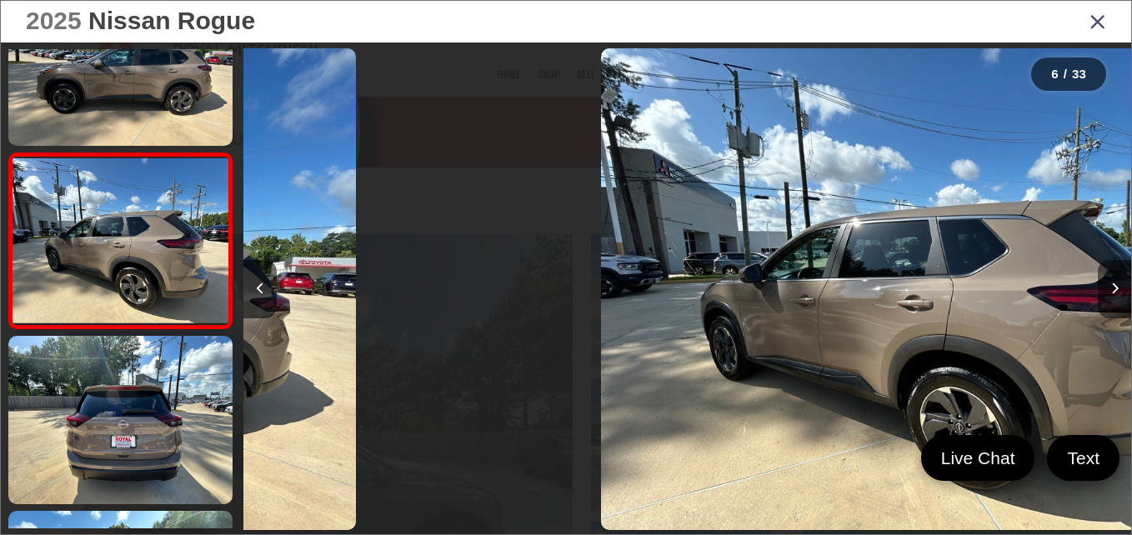
scroll to position [0, 4439]
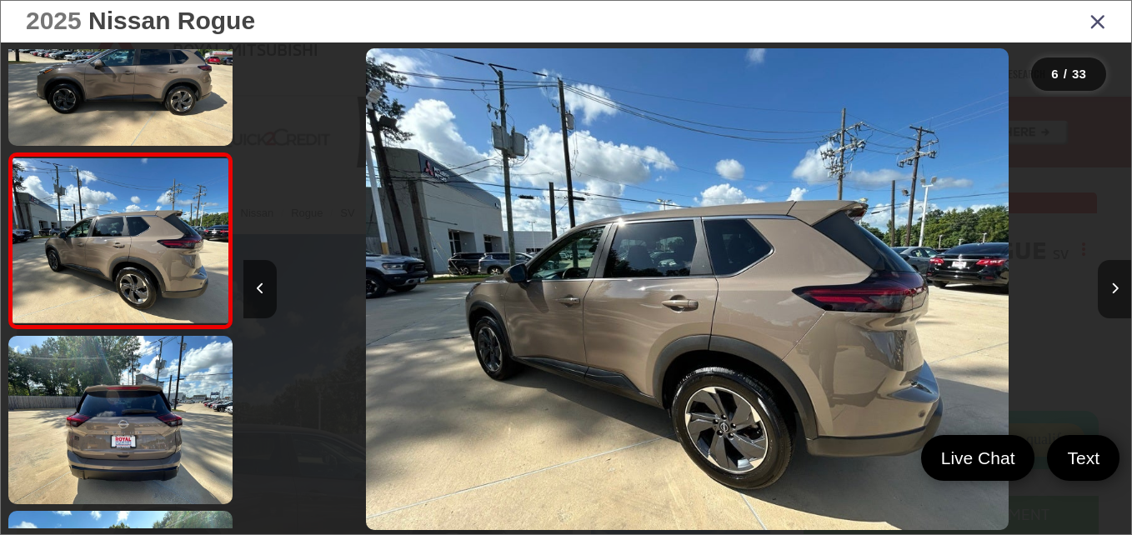
click at [1119, 290] on button "Next image" at bounding box center [1114, 289] width 33 height 58
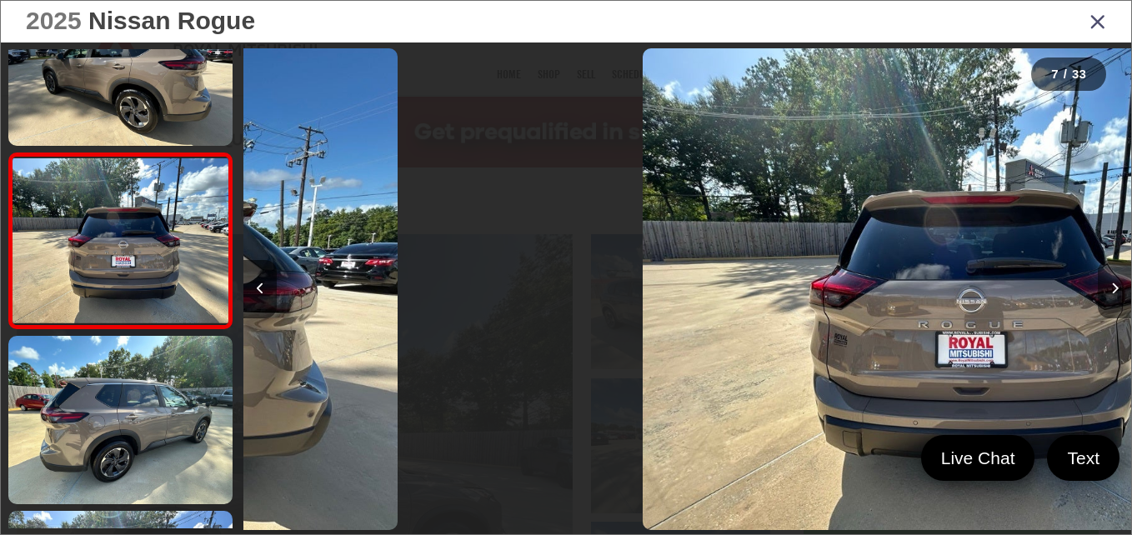
scroll to position [0, 5327]
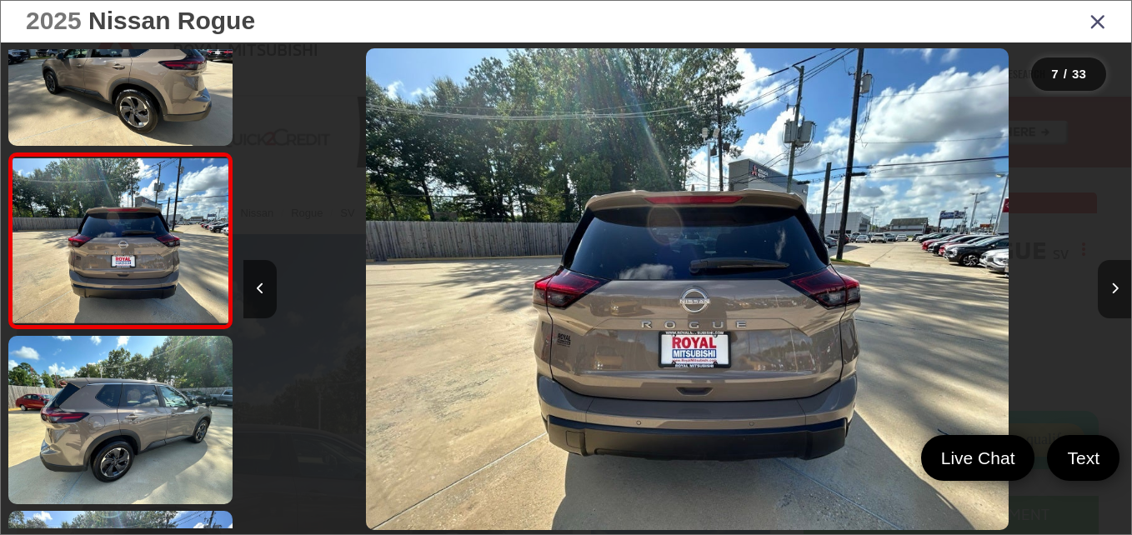
click at [1119, 290] on button "Next image" at bounding box center [1114, 289] width 33 height 58
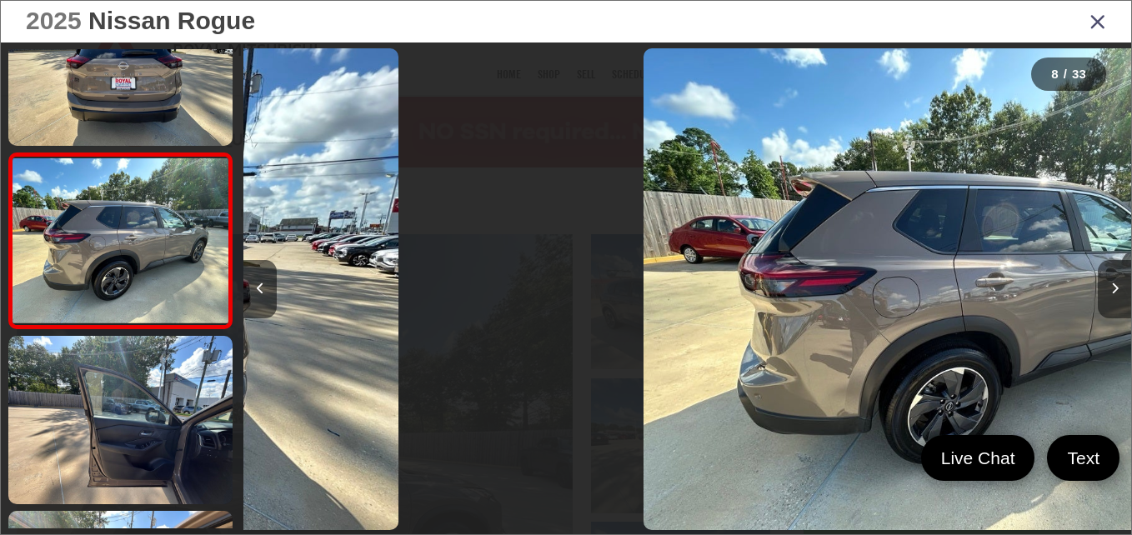
scroll to position [0, 6215]
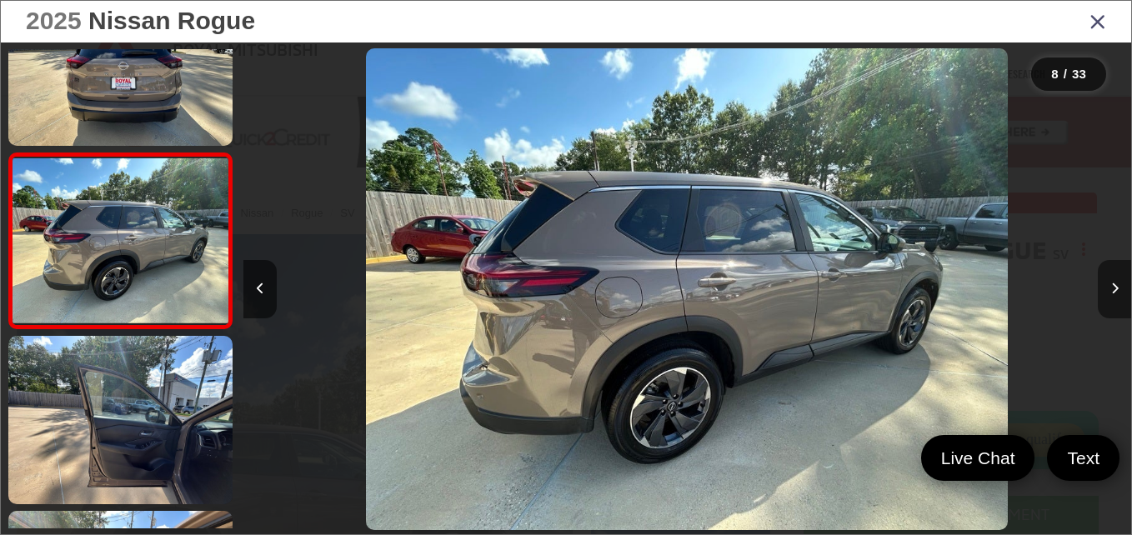
click at [1119, 290] on button "Next image" at bounding box center [1114, 289] width 33 height 58
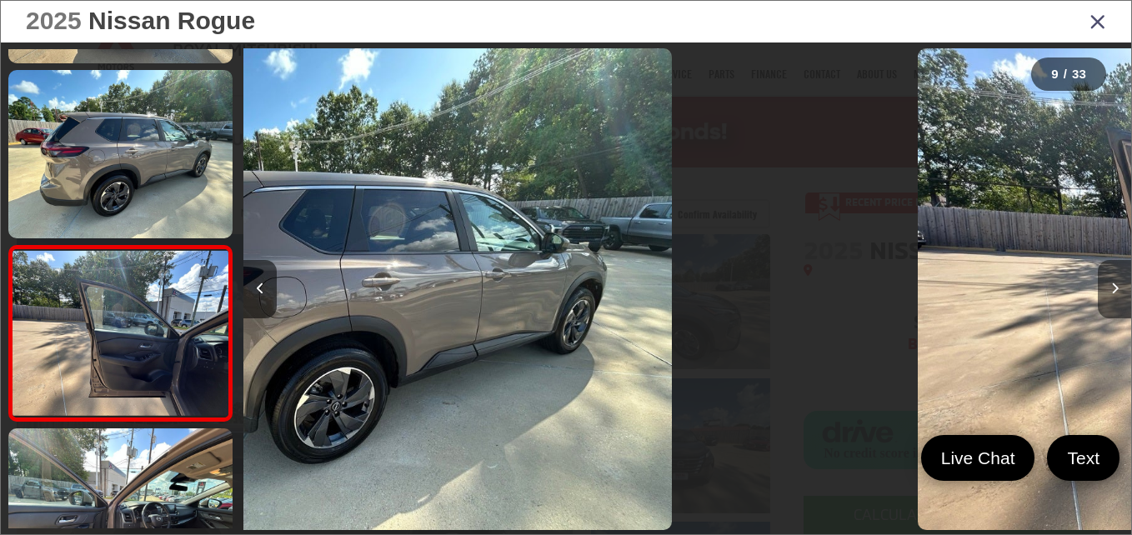
scroll to position [1297, 0]
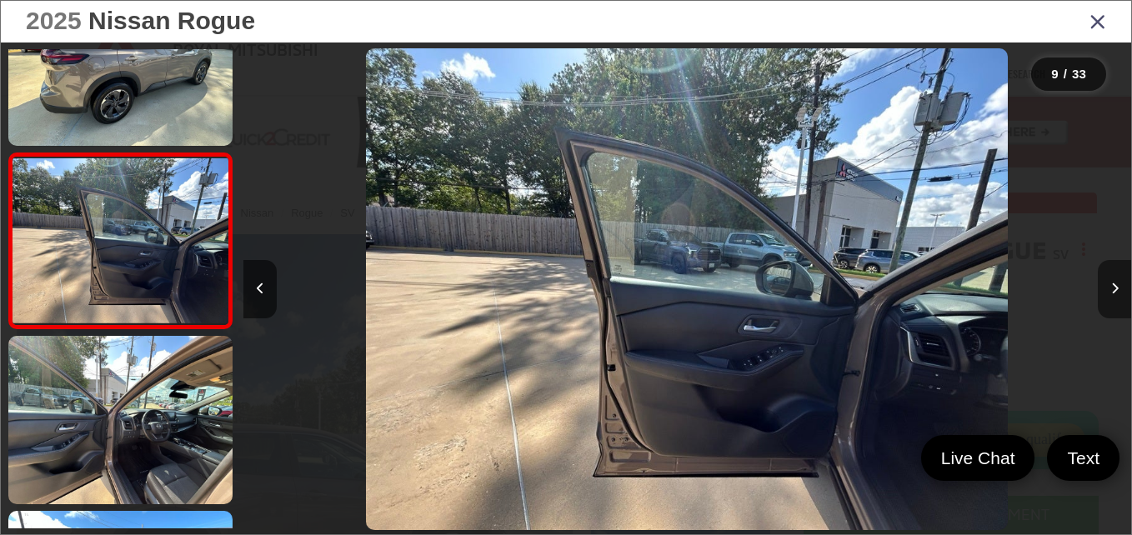
click at [1119, 290] on button "Next image" at bounding box center [1114, 289] width 33 height 58
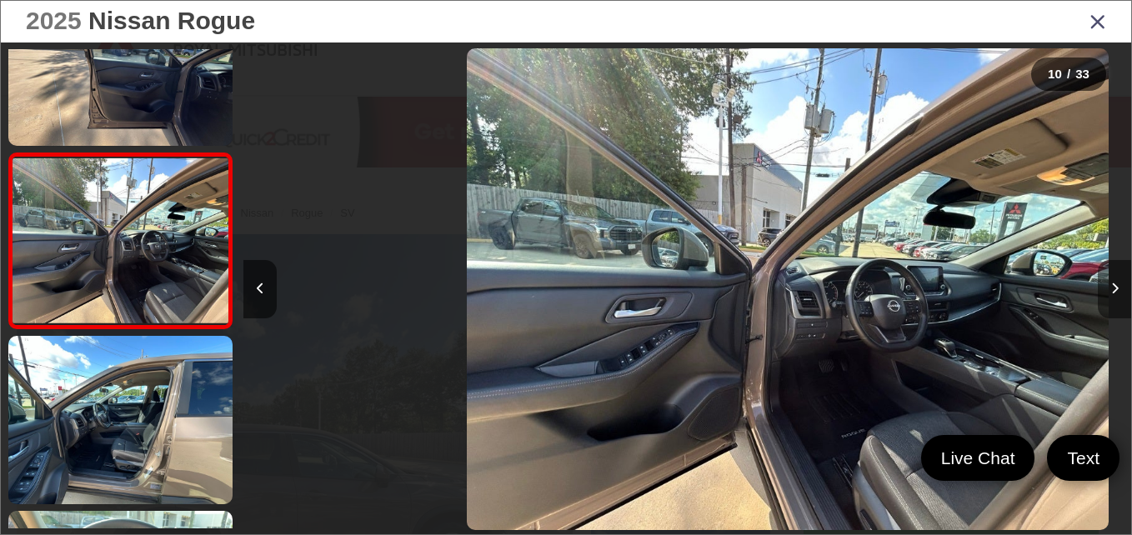
scroll to position [0, 7990]
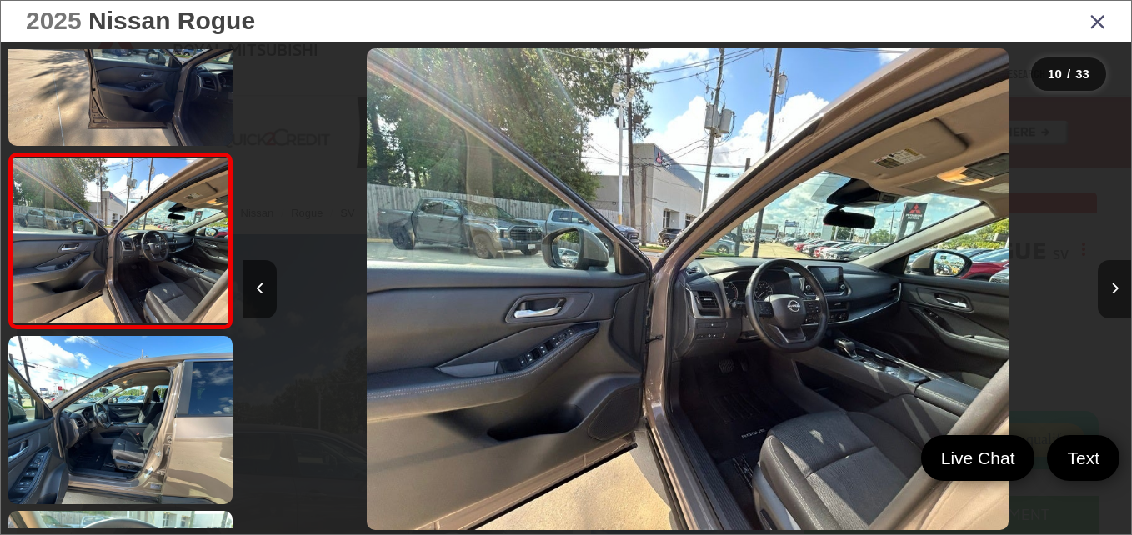
click at [1119, 290] on button "Next image" at bounding box center [1114, 289] width 33 height 58
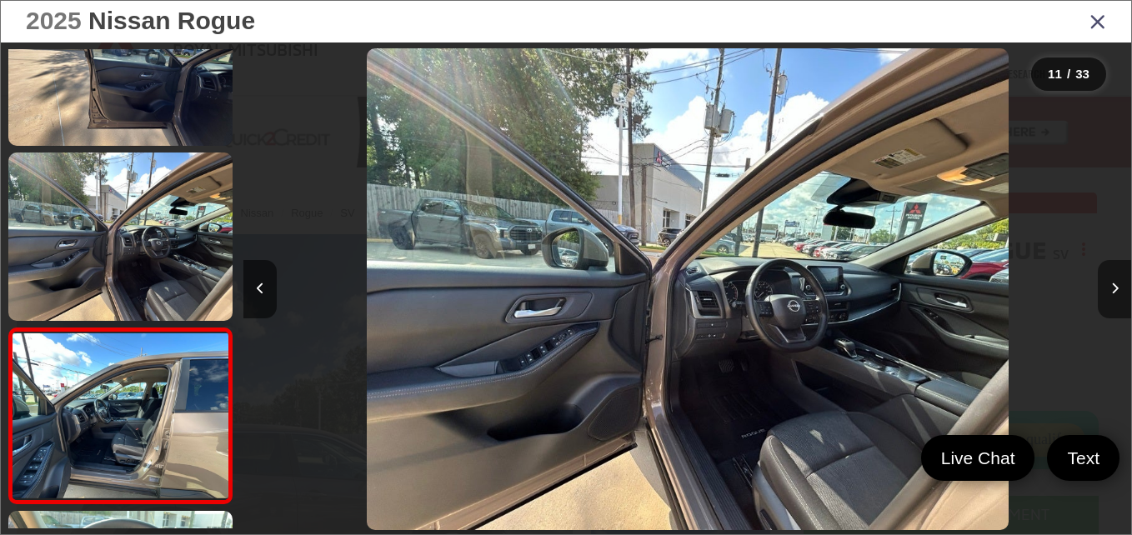
scroll to position [0, 0]
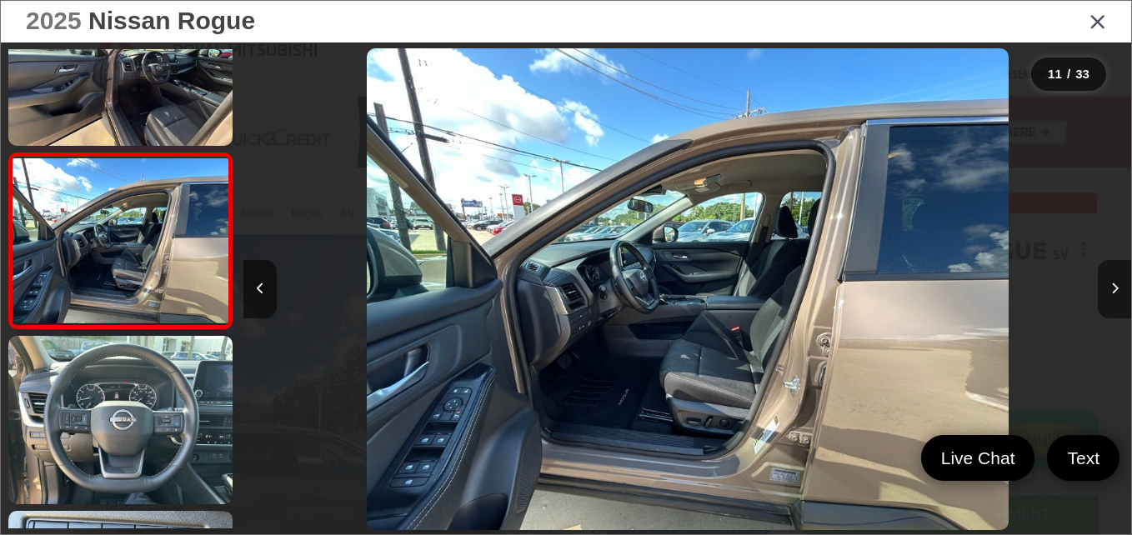
click at [1119, 290] on button "Next image" at bounding box center [1114, 289] width 33 height 58
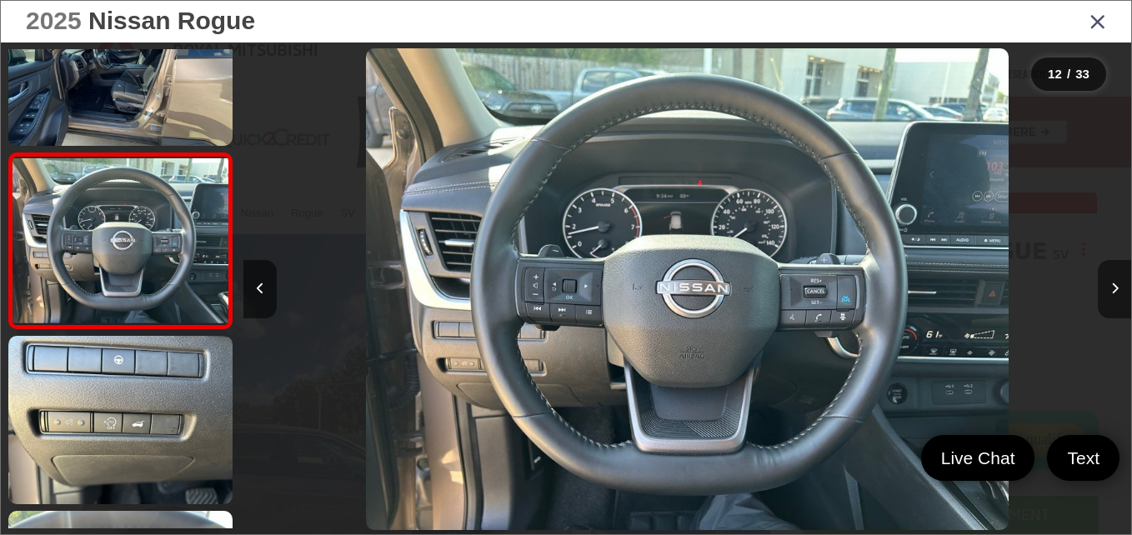
click at [1119, 290] on button "Next image" at bounding box center [1114, 289] width 33 height 58
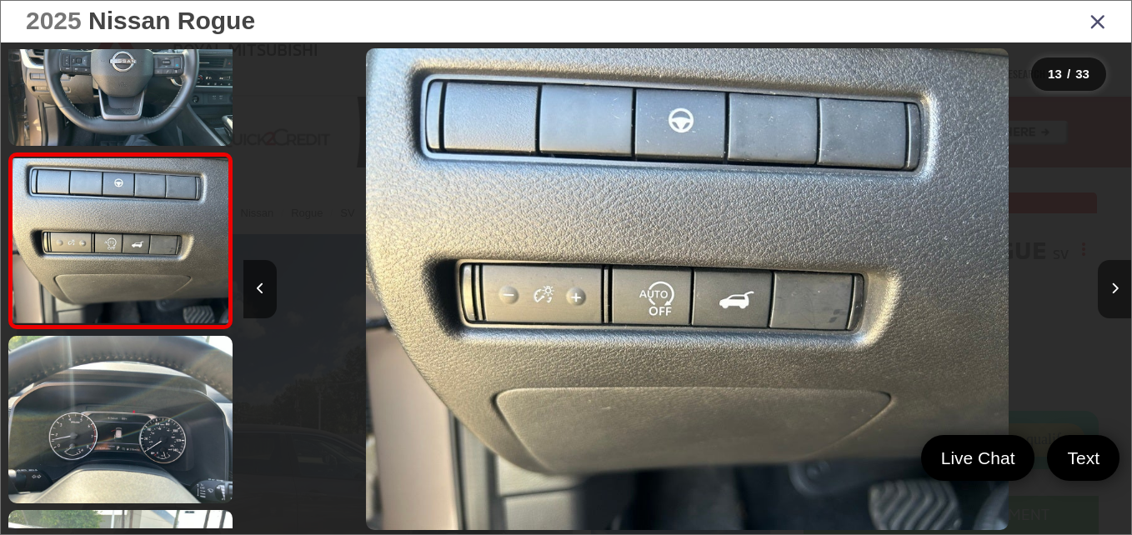
click at [1119, 290] on button "Next image" at bounding box center [1114, 289] width 33 height 58
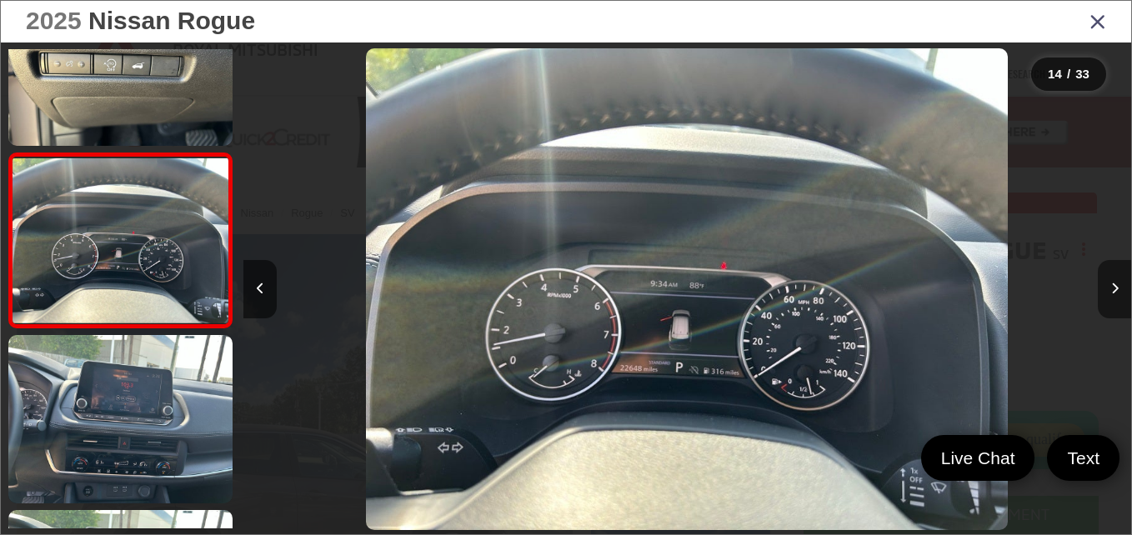
click at [1119, 290] on button "Next image" at bounding box center [1114, 289] width 33 height 58
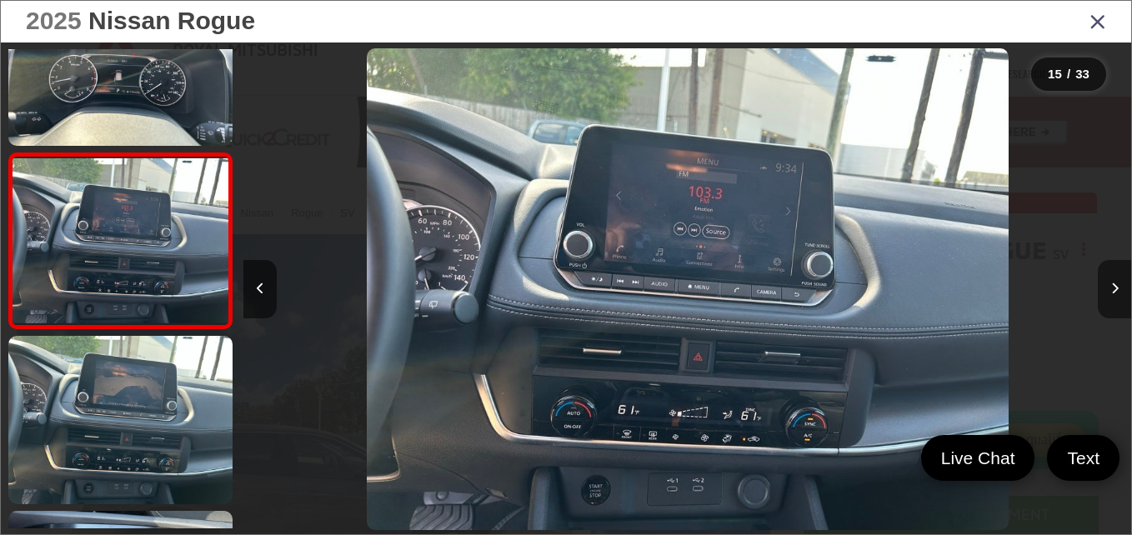
click at [1119, 290] on button "Next image" at bounding box center [1114, 289] width 33 height 58
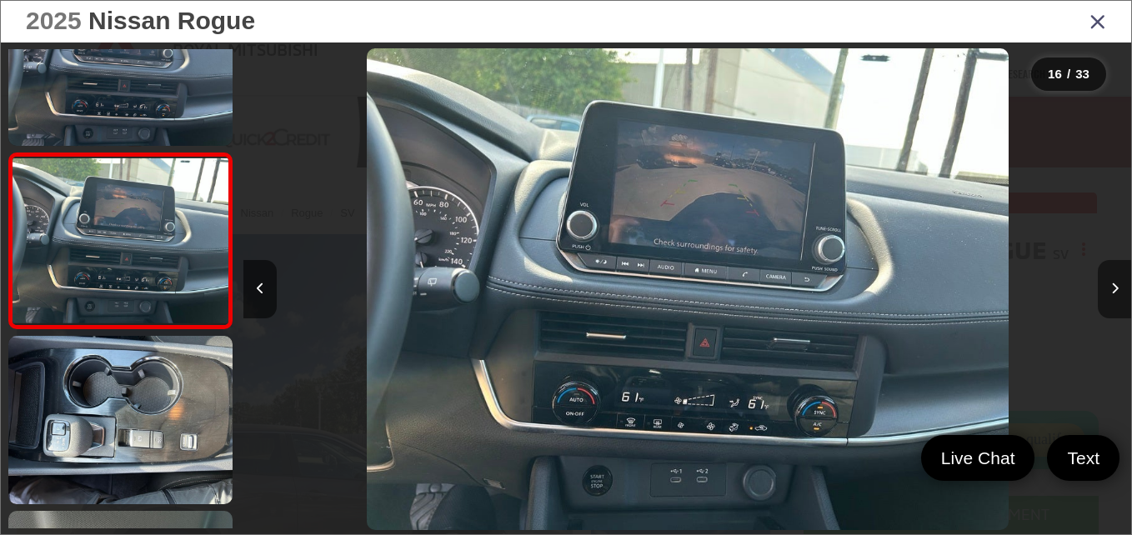
click at [1119, 290] on button "Next image" at bounding box center [1114, 289] width 33 height 58
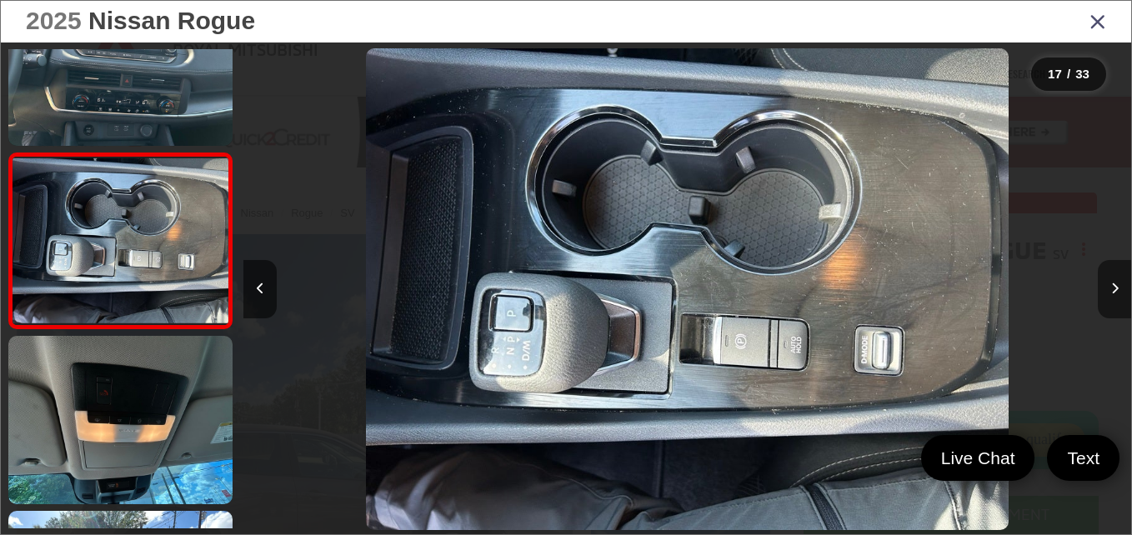
click at [1119, 290] on button "Next image" at bounding box center [1114, 289] width 33 height 58
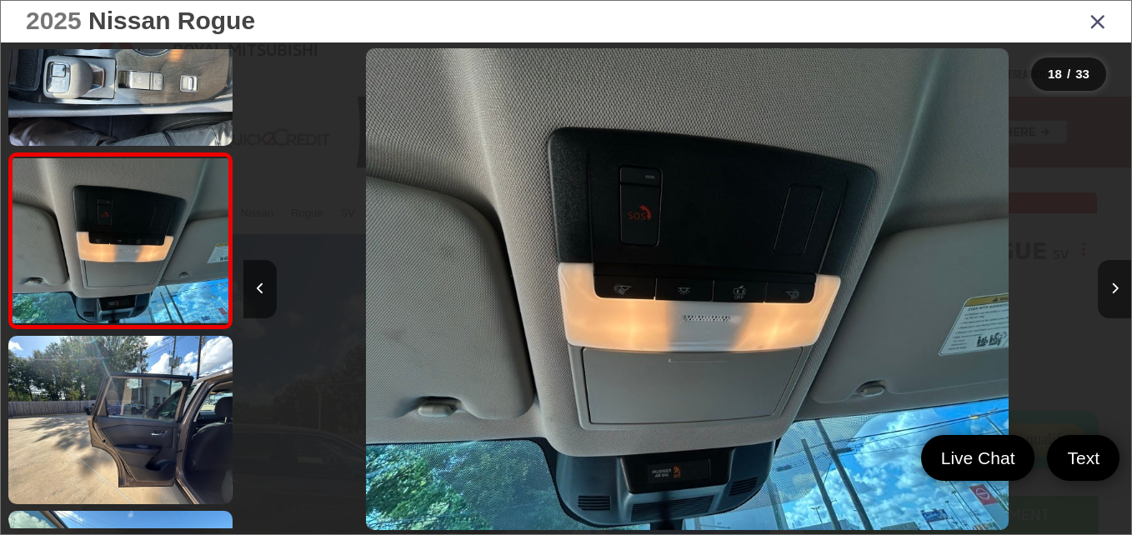
click at [1119, 290] on button "Next image" at bounding box center [1114, 289] width 33 height 58
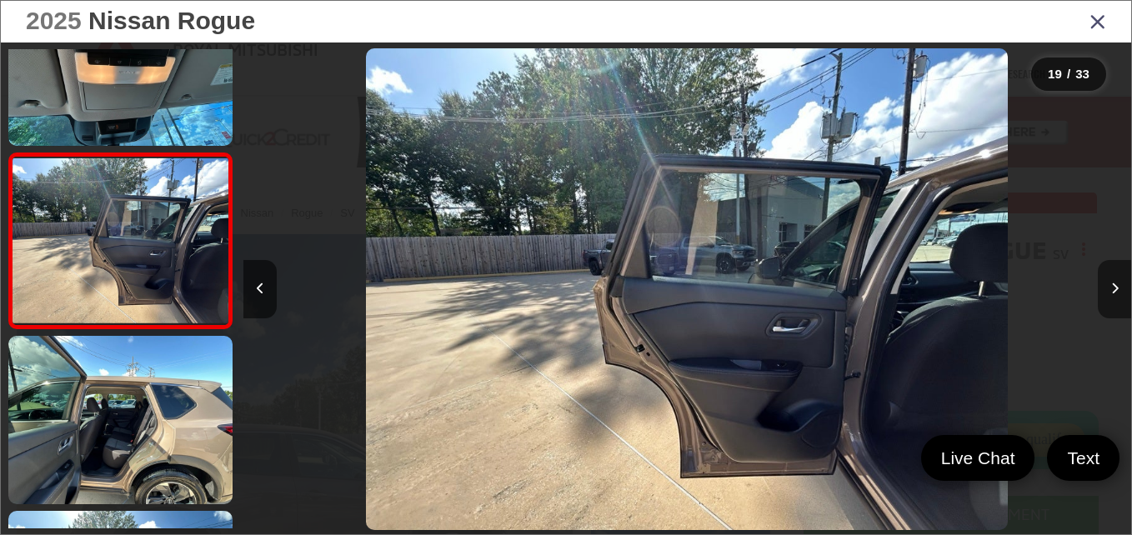
click at [1119, 290] on button "Next image" at bounding box center [1114, 289] width 33 height 58
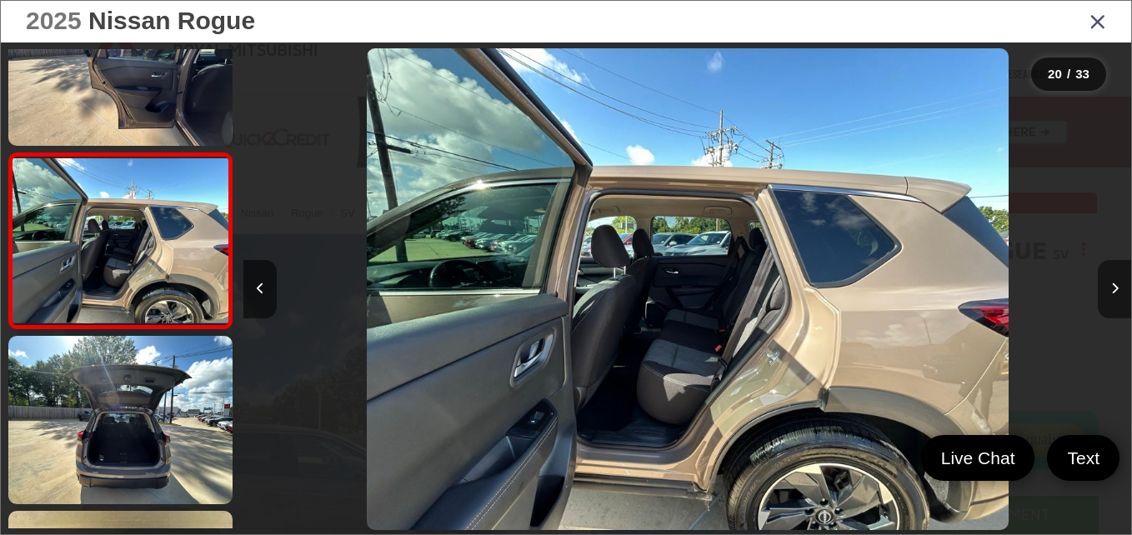
click at [1119, 290] on button "Next image" at bounding box center [1114, 289] width 33 height 58
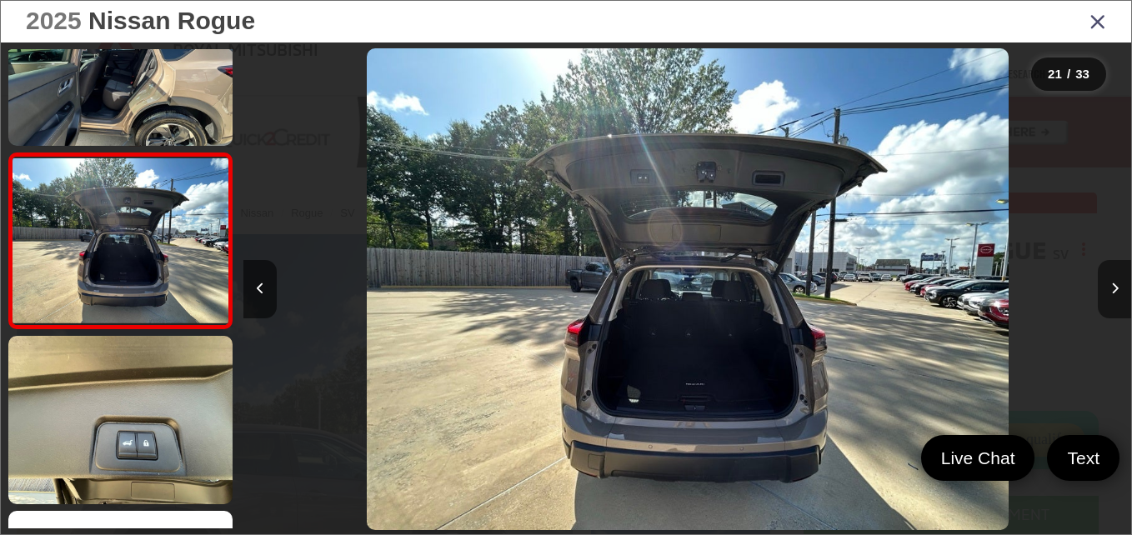
click at [1119, 290] on button "Next image" at bounding box center [1114, 289] width 33 height 58
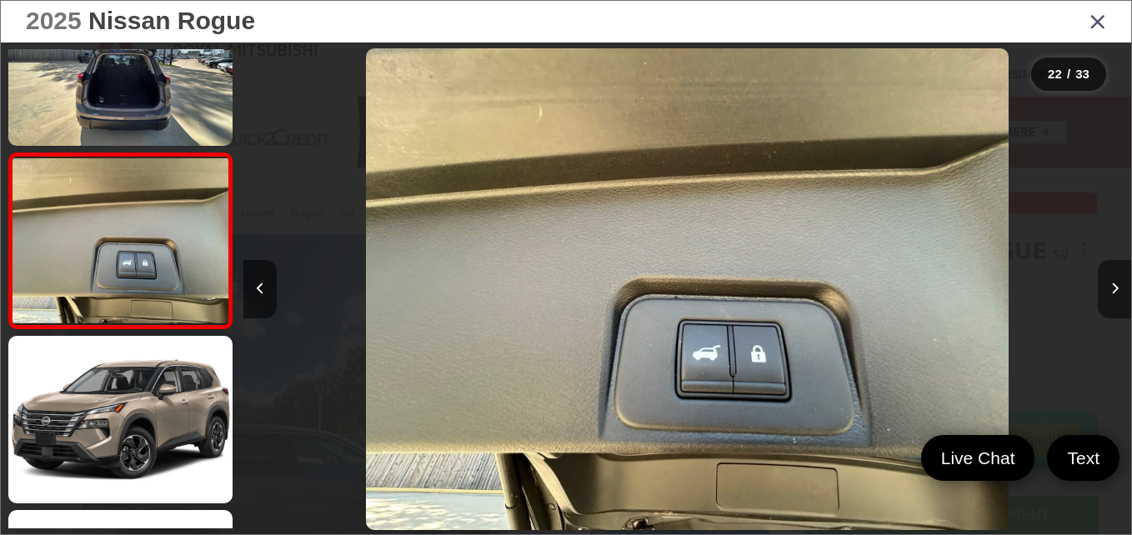
click at [1119, 290] on button "Next image" at bounding box center [1114, 289] width 33 height 58
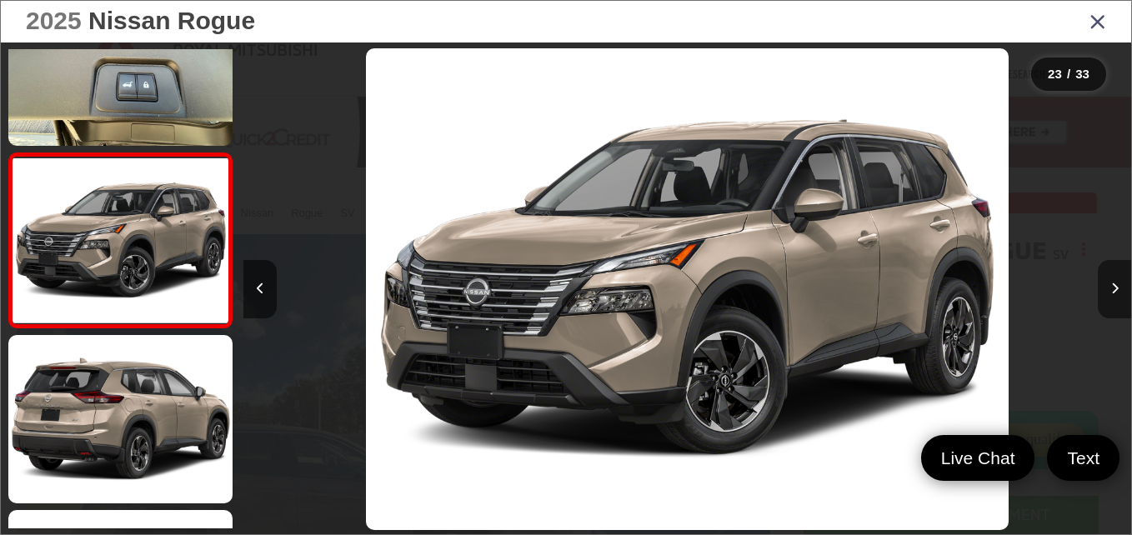
click at [1119, 290] on button "Next image" at bounding box center [1114, 289] width 33 height 58
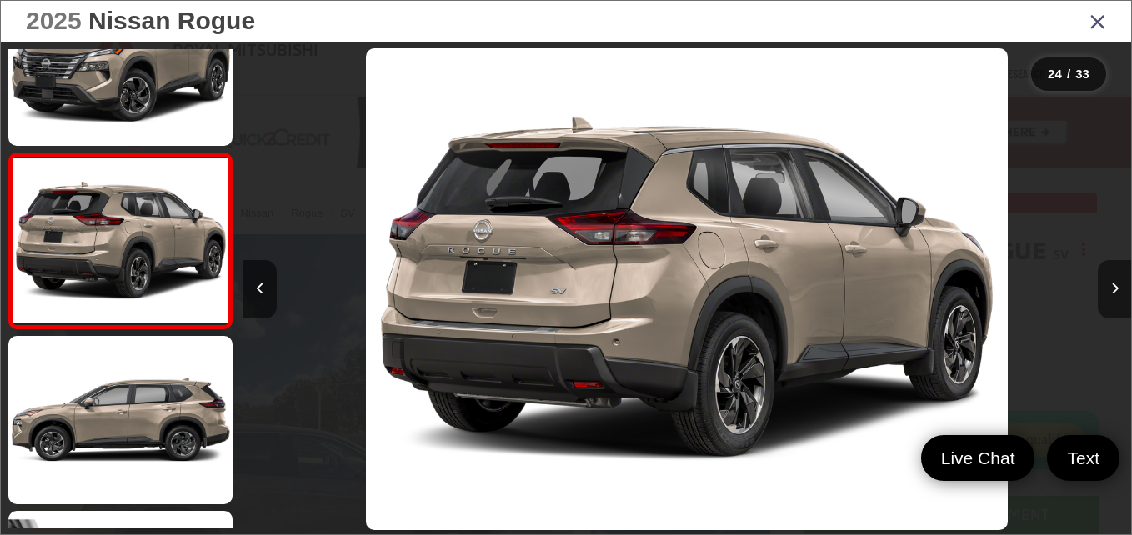
click at [1119, 290] on button "Next image" at bounding box center [1114, 289] width 33 height 58
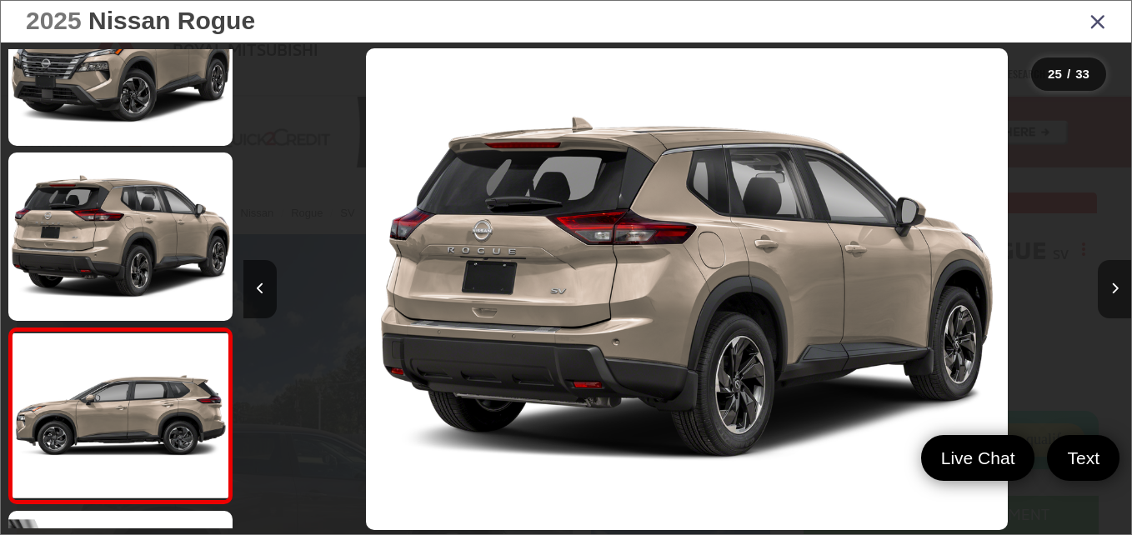
click at [1119, 290] on button "Next image" at bounding box center [1114, 289] width 33 height 58
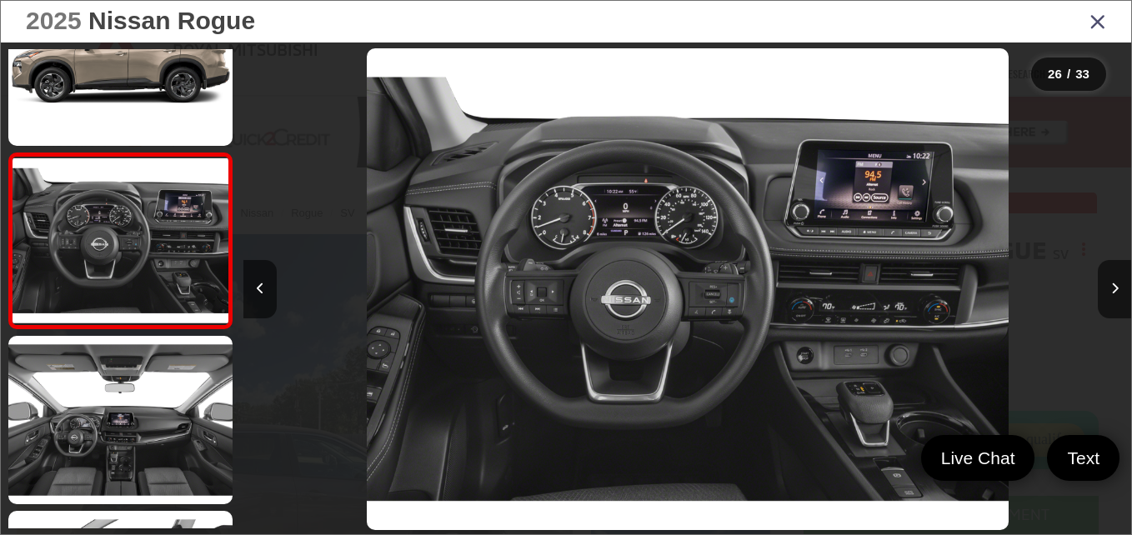
click at [1104, 20] on icon "Close gallery" at bounding box center [1098, 21] width 17 height 22
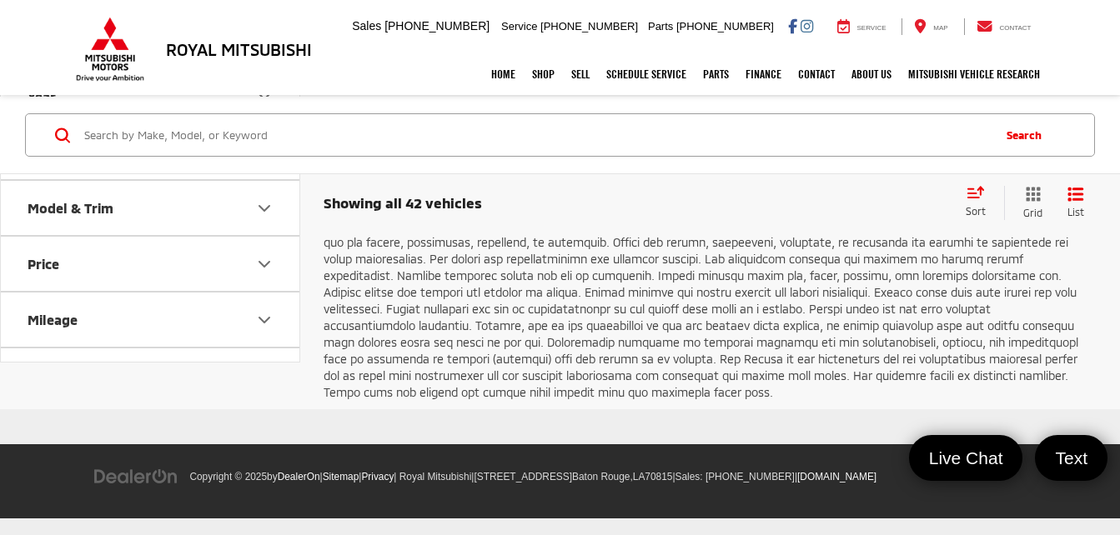
scroll to position [6250, 0]
